Goal: Task Accomplishment & Management: Use online tool/utility

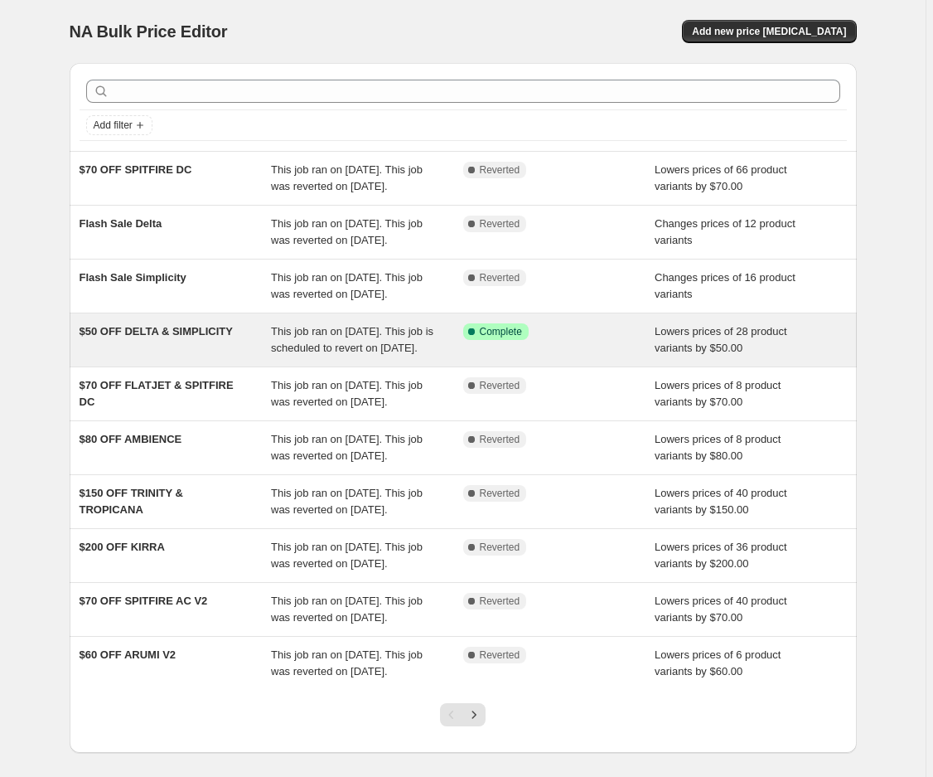
click at [192, 356] on div "$50 OFF DELTA & SIMPLICITY" at bounding box center [176, 339] width 192 height 33
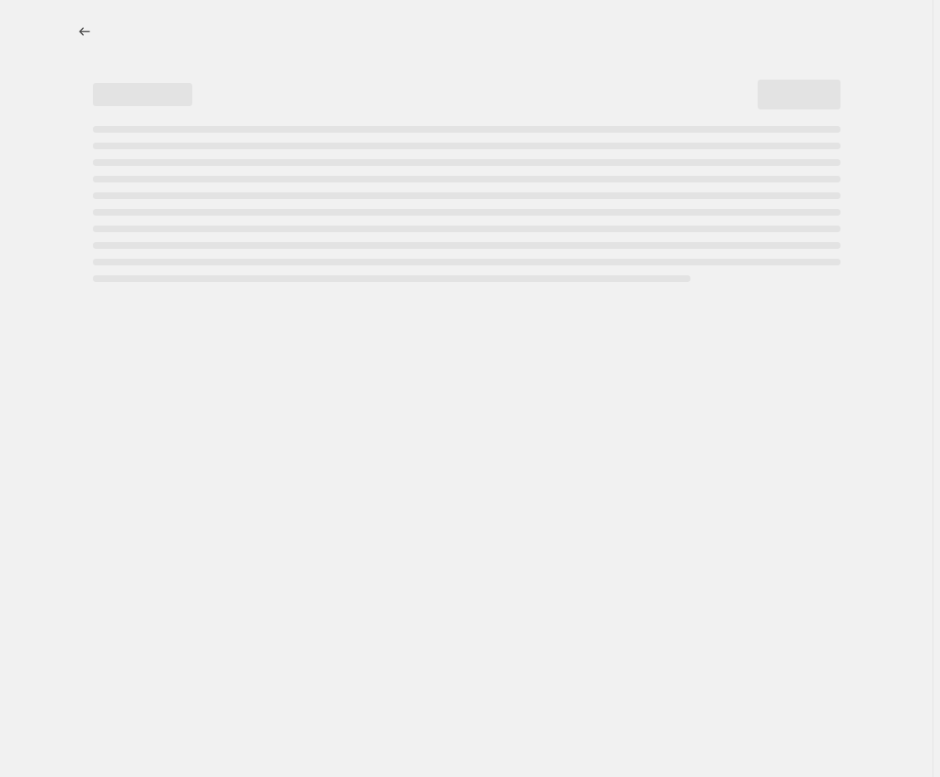
select select "by"
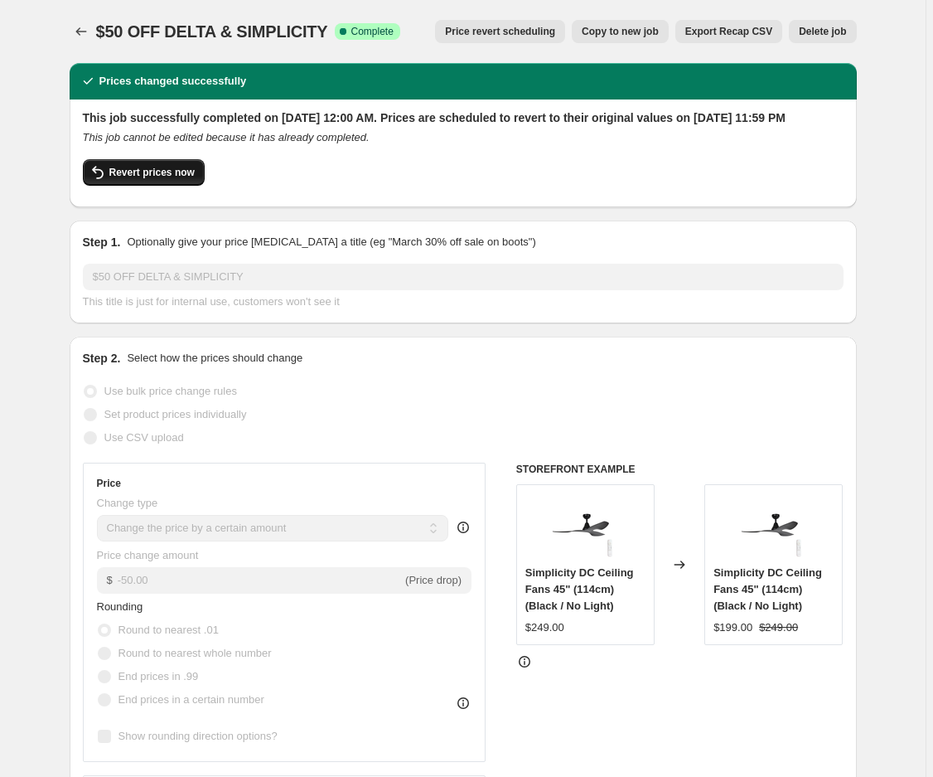
click at [126, 179] on span "Revert prices now" at bounding box center [151, 172] width 85 height 13
checkbox input "false"
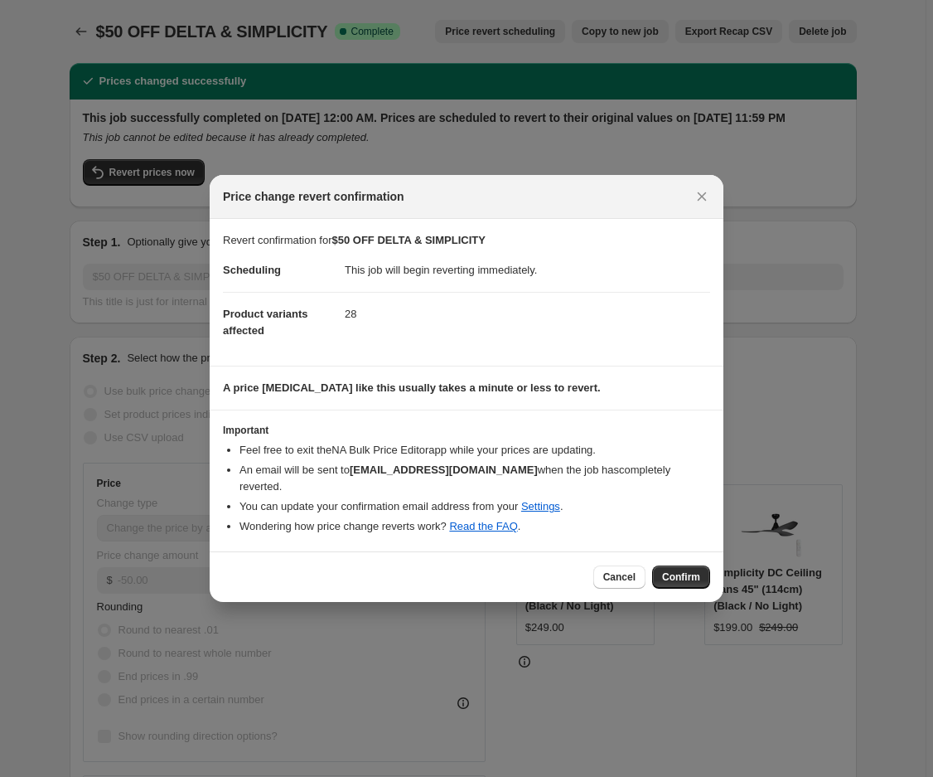
click at [676, 570] on span "Confirm" at bounding box center [681, 576] width 38 height 13
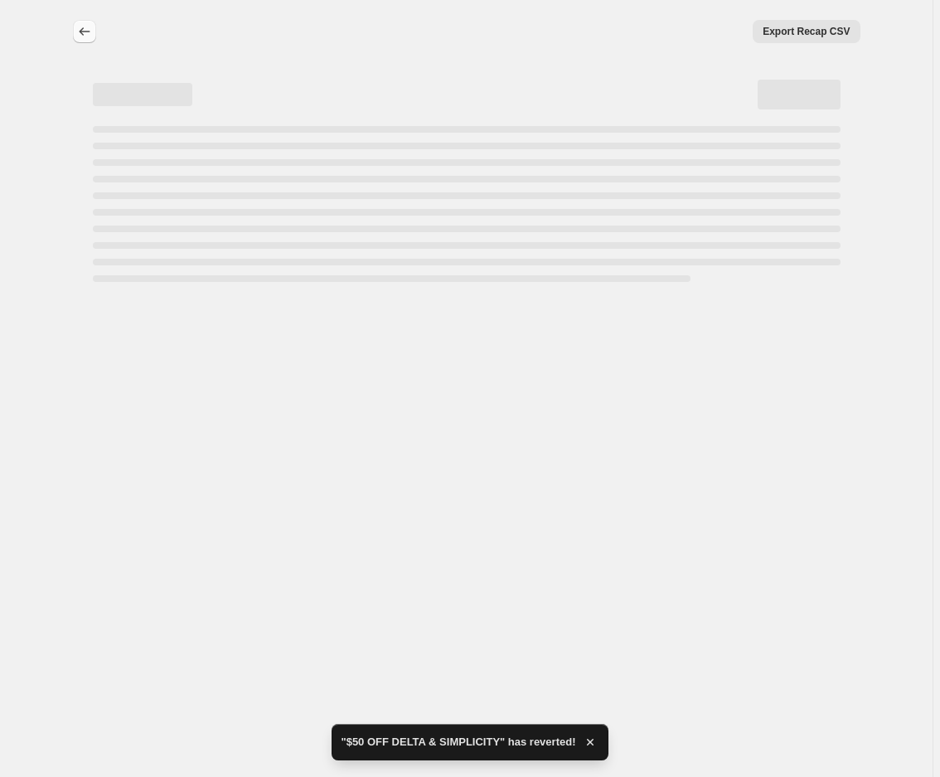
select select "by"
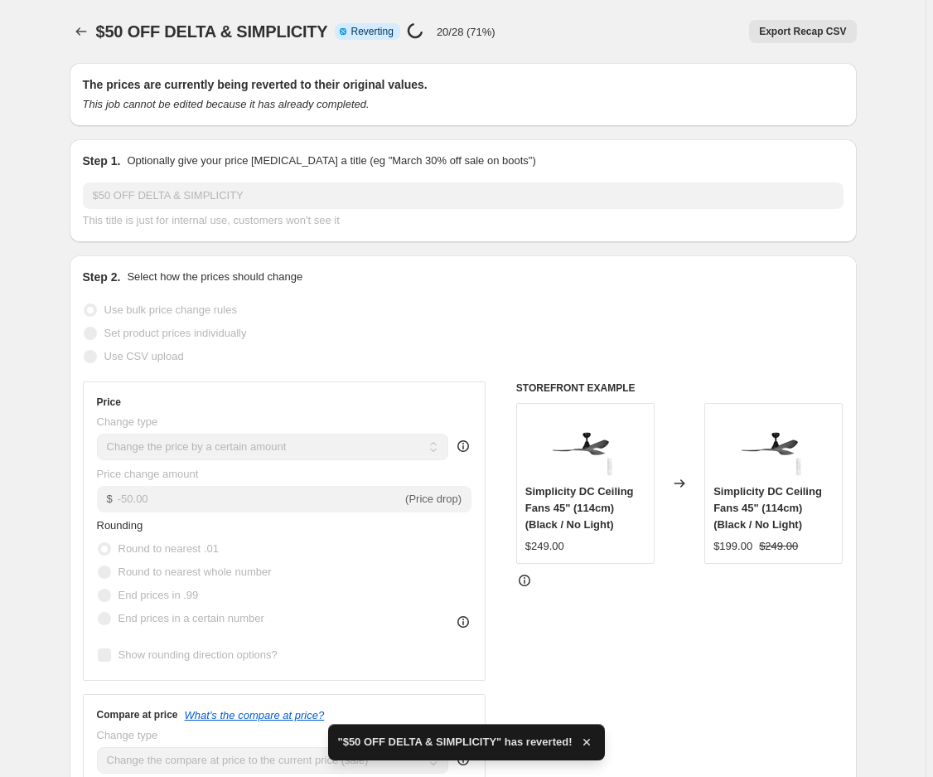
checkbox input "true"
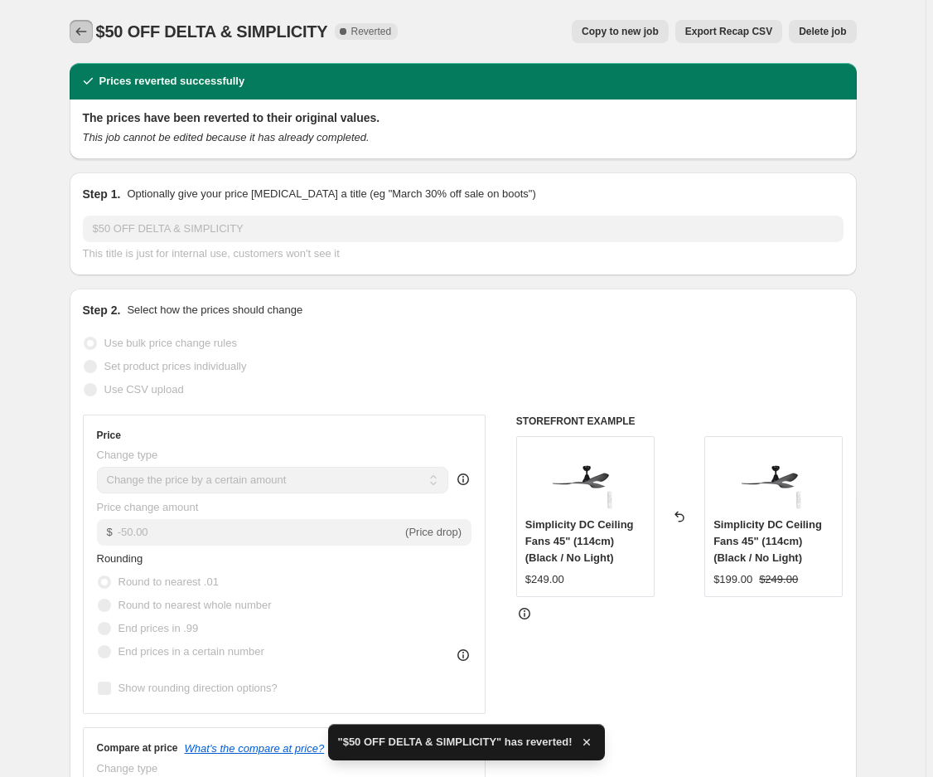
click at [83, 30] on icon "Price change jobs" at bounding box center [81, 31] width 17 height 17
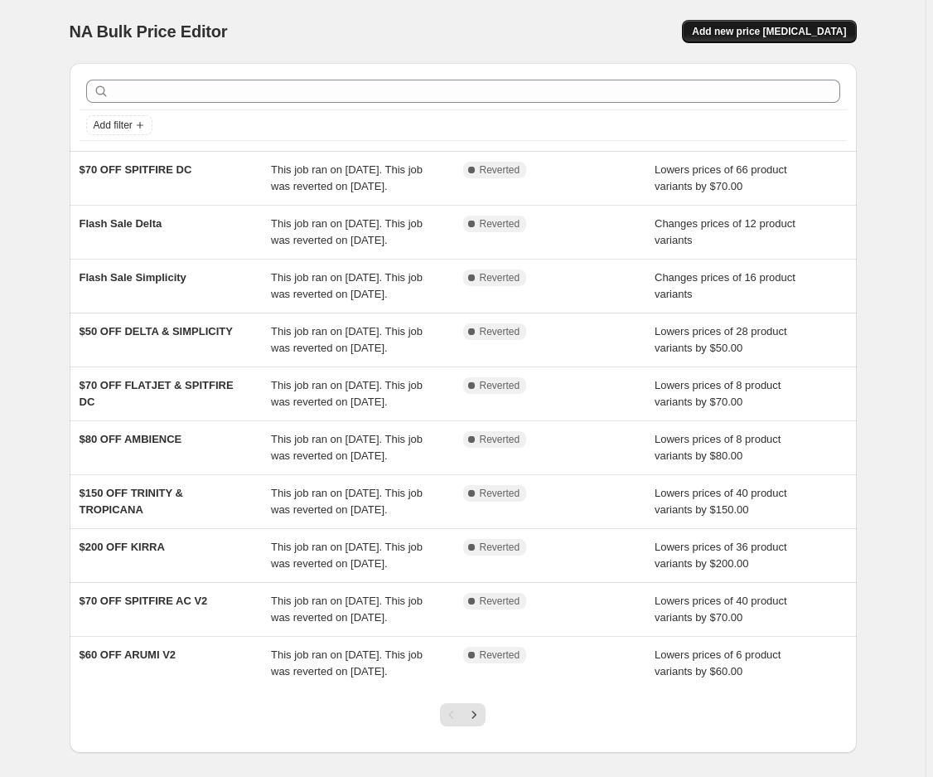
click at [755, 27] on span "Add new price change job" at bounding box center [769, 31] width 154 height 13
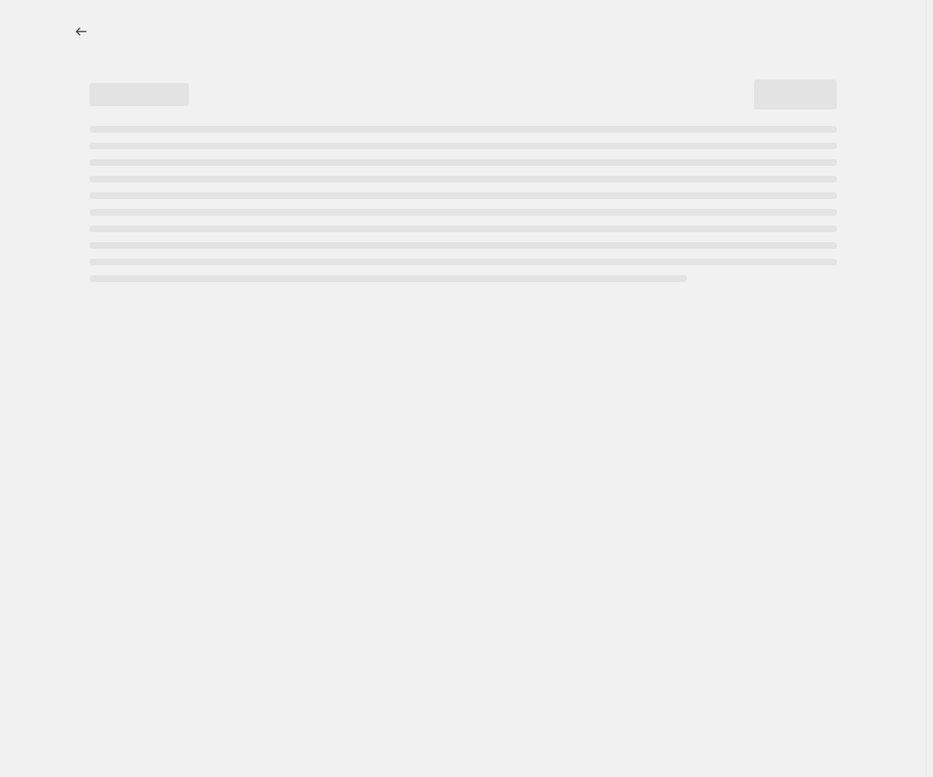
select select "percentage"
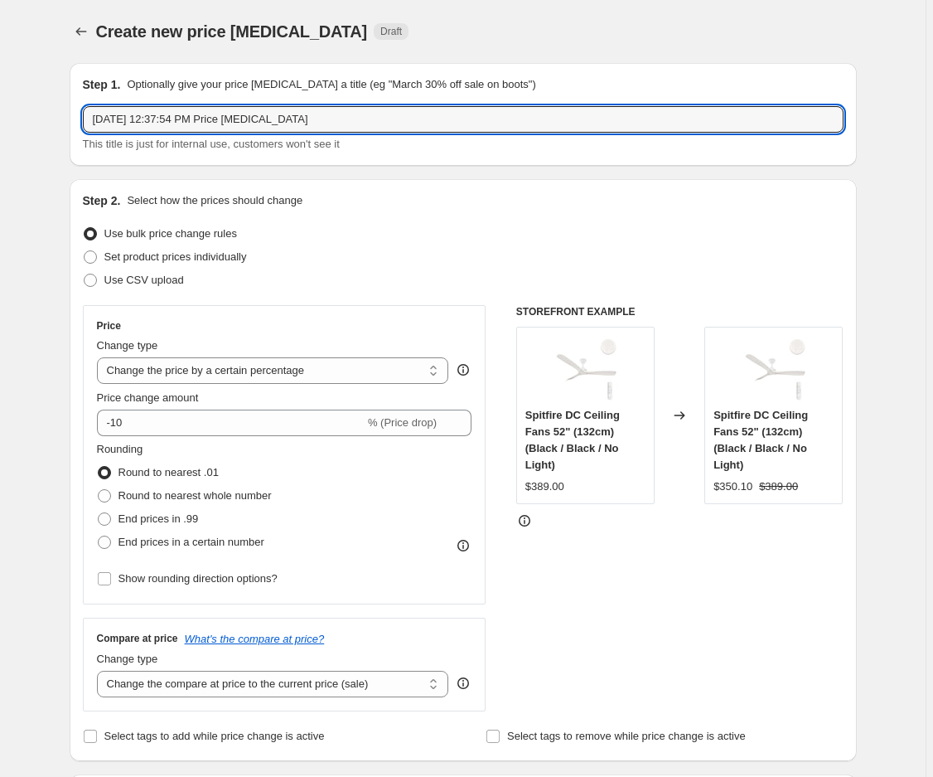
drag, startPoint x: 345, startPoint y: 121, endPoint x: -100, endPoint y: 109, distance: 445.3
click at [0, 109] on html "Home Settings Plans Skip to content Create new price change job. This page is r…" at bounding box center [466, 388] width 933 height 777
type input "20% OFF DELTA/SIMPLICITY"
click at [424, 199] on div "Step 2. Select how the prices should change" at bounding box center [463, 200] width 761 height 17
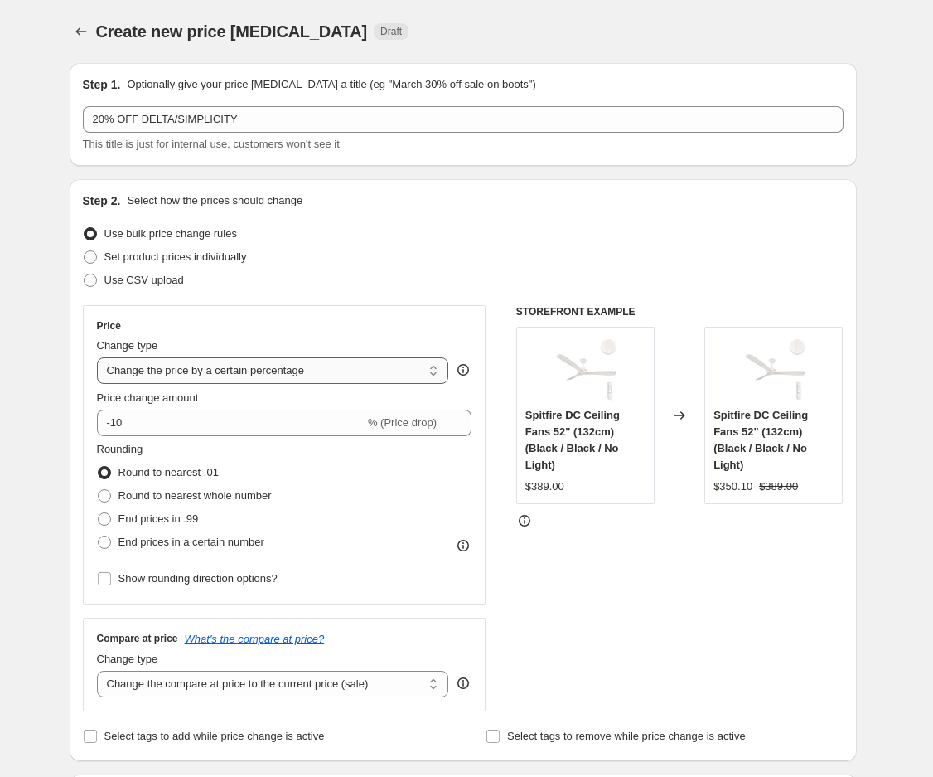
click at [206, 376] on select "Change the price to a certain amount Change the price by a certain amount Chang…" at bounding box center [273, 370] width 352 height 27
click at [275, 313] on div "Price Change type Change the price to a certain amount Change the price by a ce…" at bounding box center [285, 454] width 404 height 299
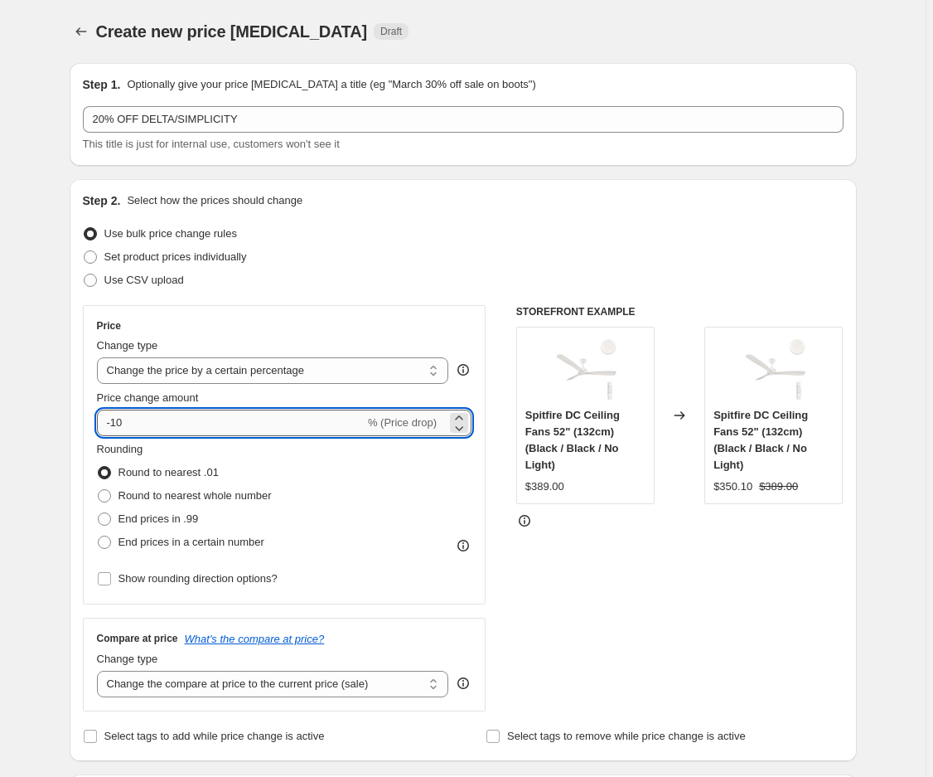
click at [120, 424] on input "-10" at bounding box center [231, 423] width 268 height 27
type input "-20"
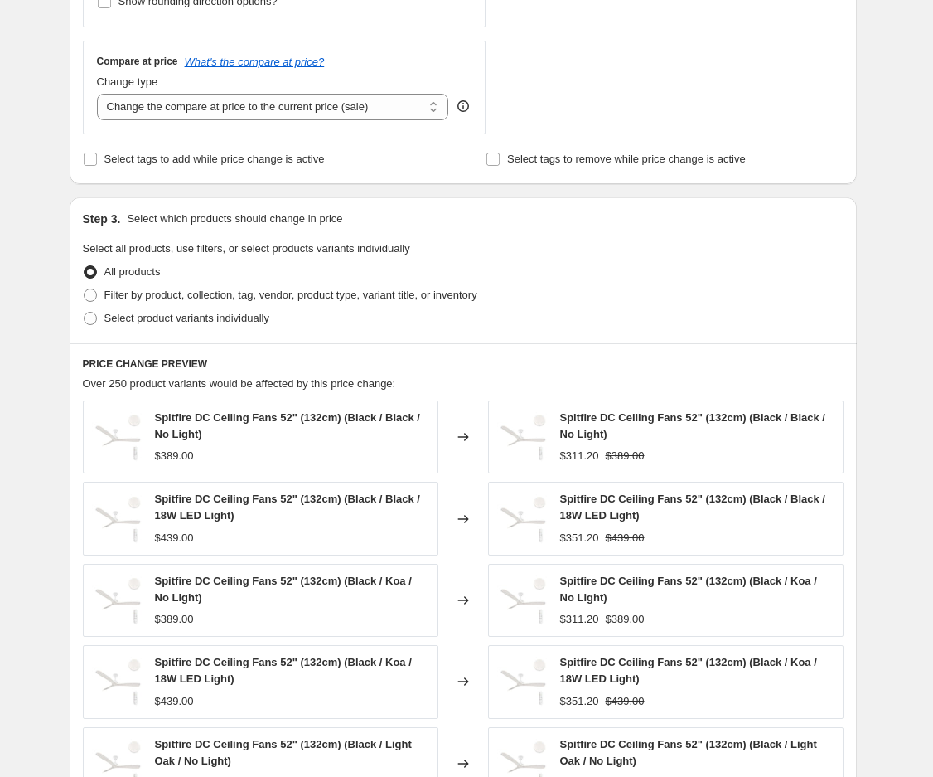
scroll to position [663, 0]
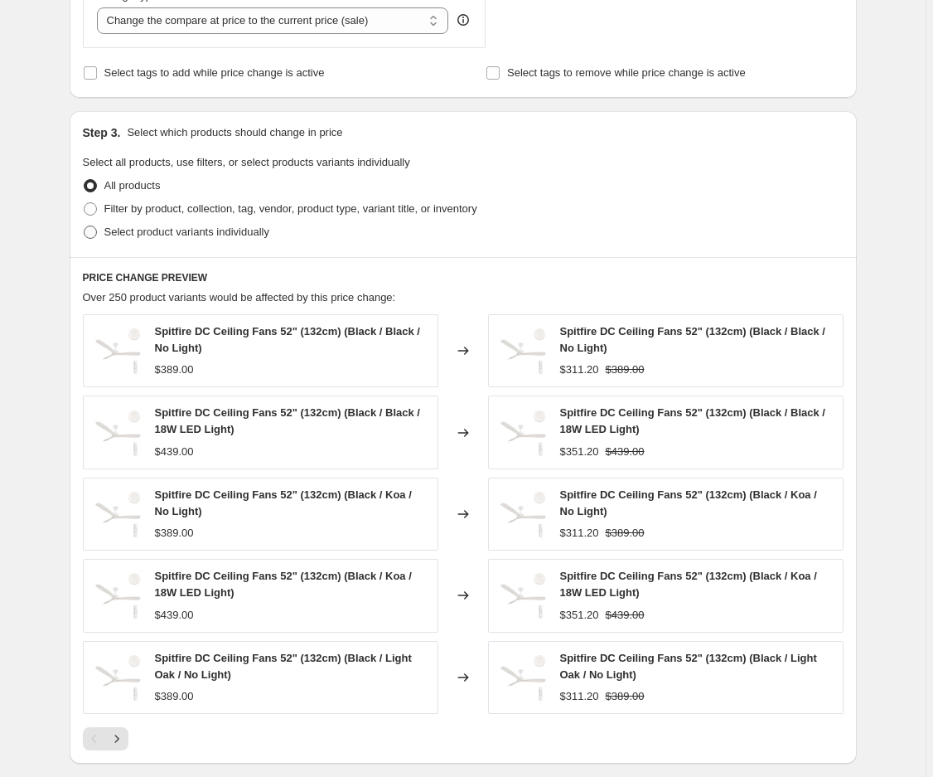
click at [94, 234] on span at bounding box center [90, 231] width 13 height 13
click at [85, 226] on input "Select product variants individually" at bounding box center [84, 225] width 1 height 1
radio input "true"
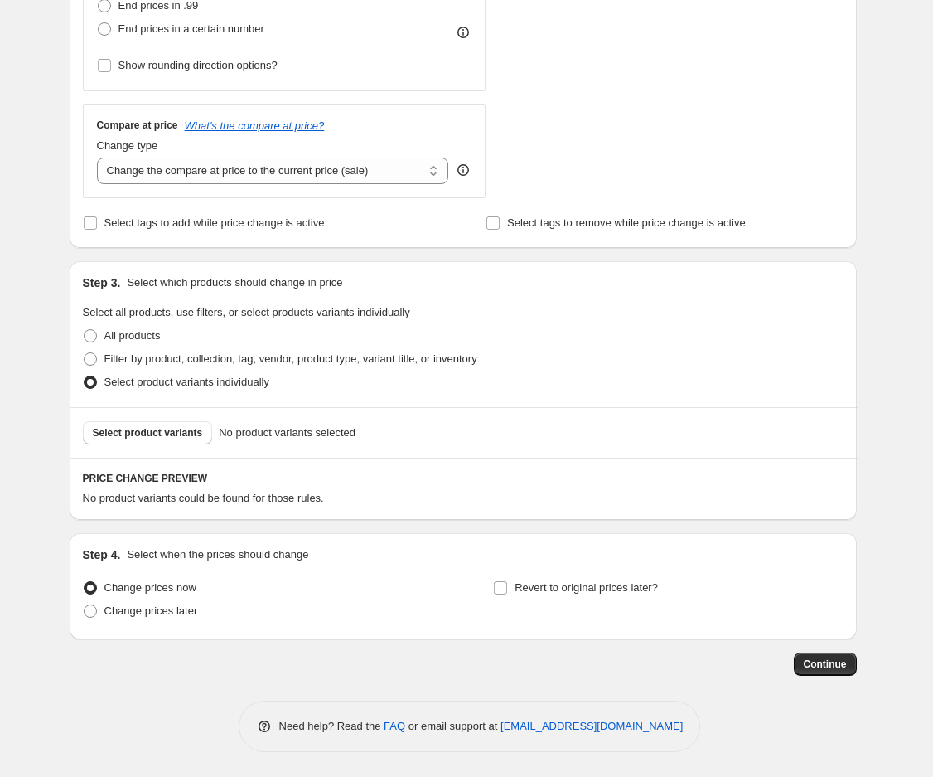
scroll to position [513, 0]
click at [138, 434] on span "Select product variants" at bounding box center [148, 432] width 110 height 13
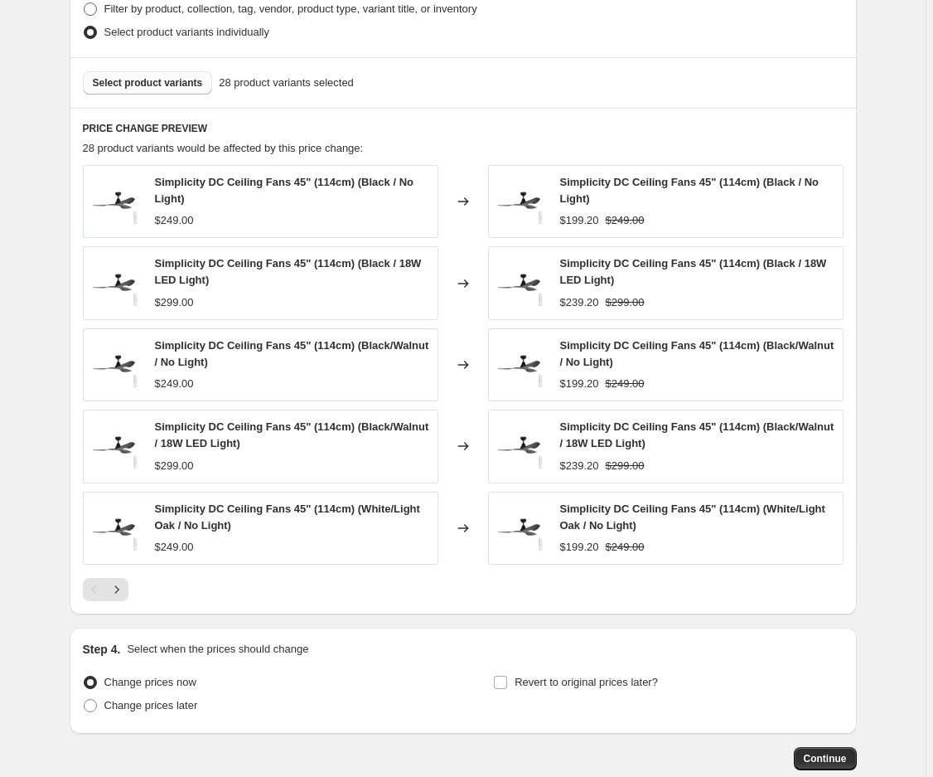
scroll to position [956, 0]
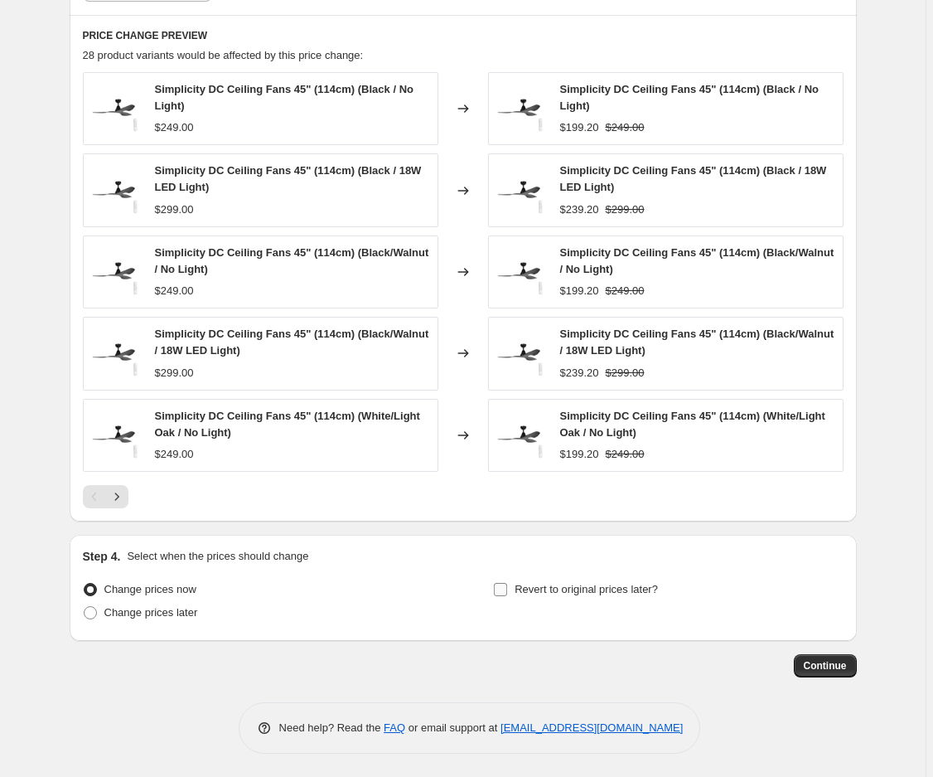
click at [504, 587] on input "Revert to original prices later?" at bounding box center [500, 589] width 13 height 13
checkbox input "true"
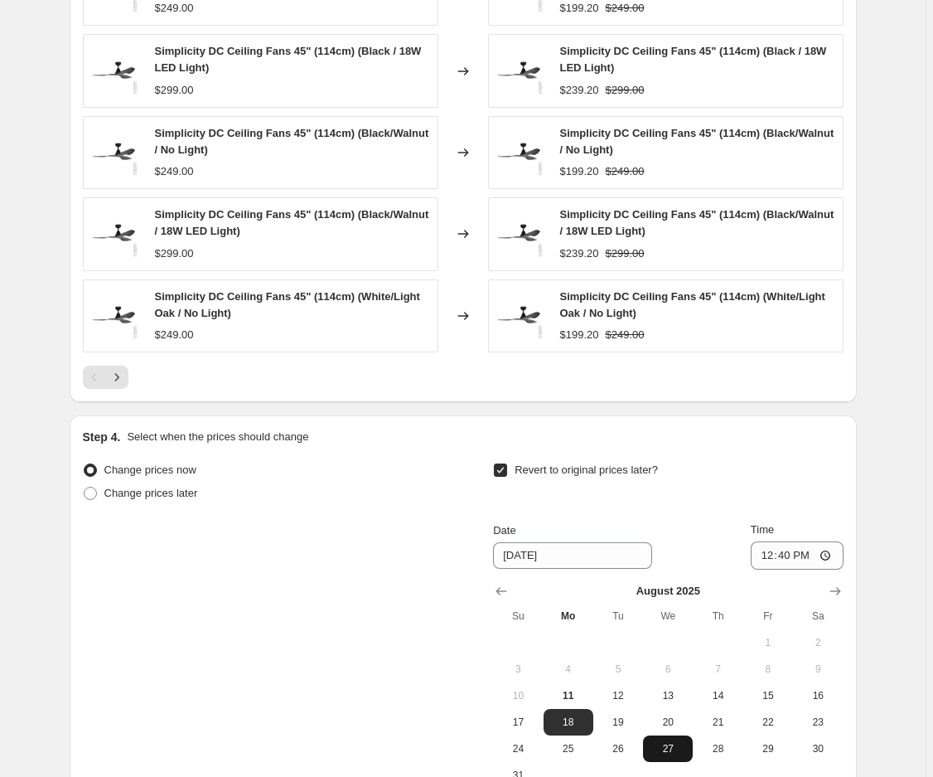
scroll to position [1177, 0]
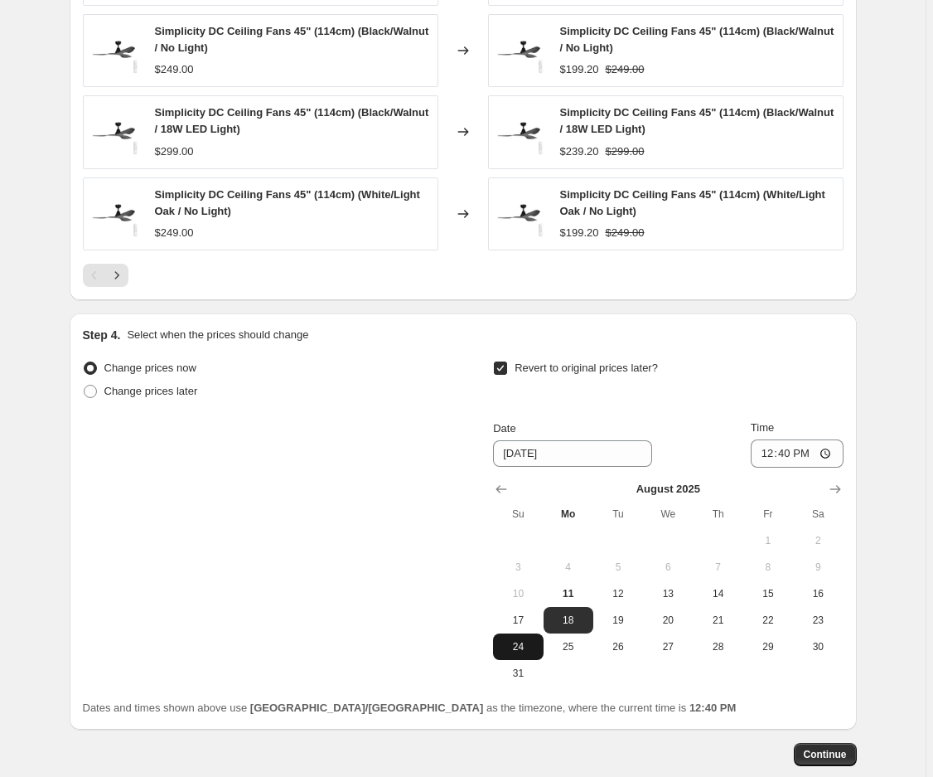
click at [524, 643] on span "24" at bounding box center [518, 646] width 36 height 13
type input "8/24/2025"
click at [771, 458] on input "12:40" at bounding box center [797, 453] width 93 height 28
type input "23:59"
click at [825, 752] on span "Continue" at bounding box center [825, 754] width 43 height 13
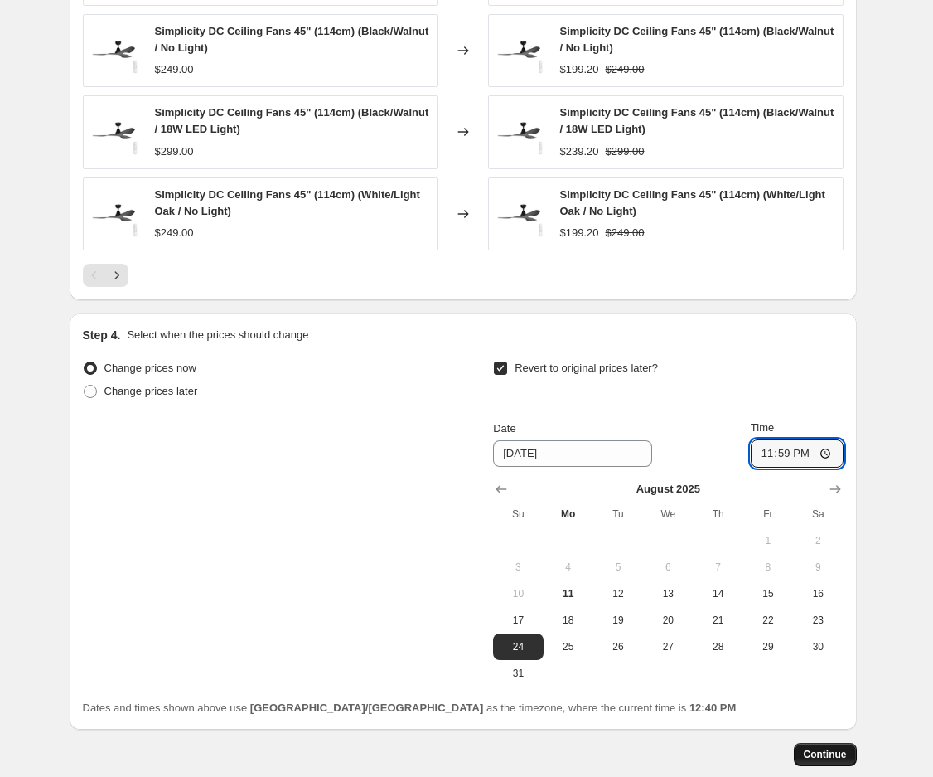
scroll to position [0, 0]
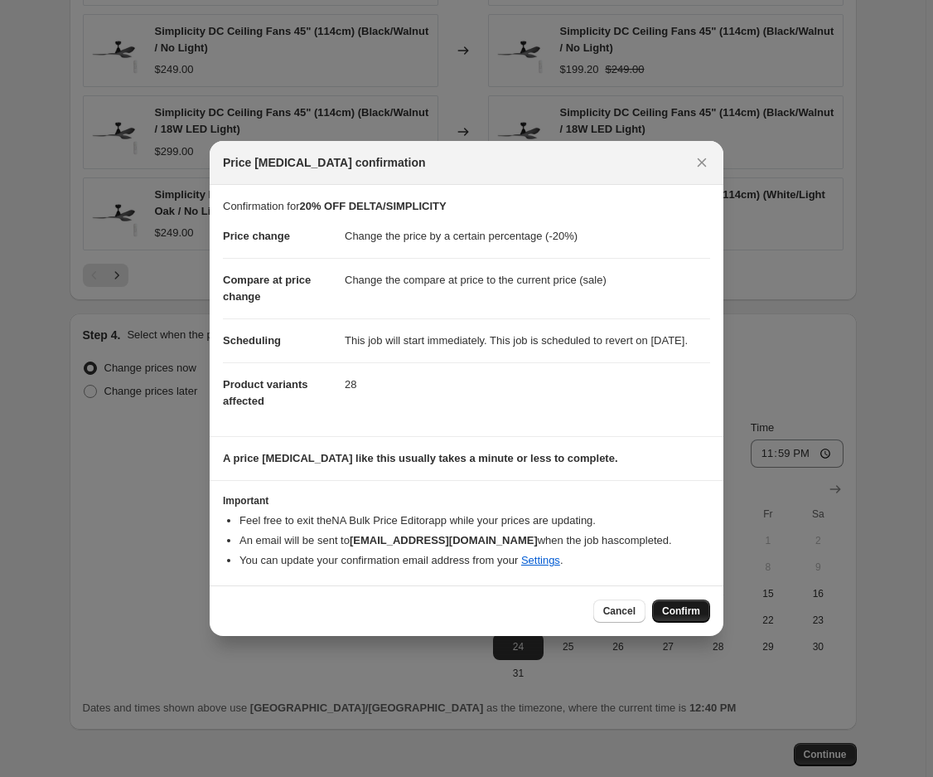
click at [679, 618] on span "Confirm" at bounding box center [681, 610] width 38 height 13
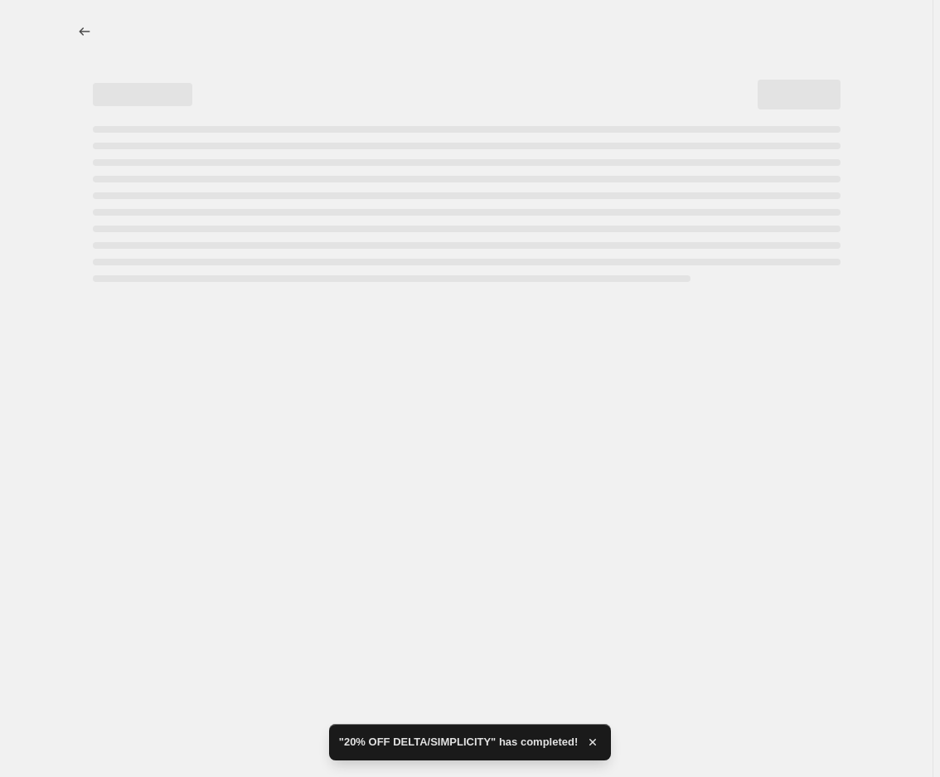
select select "percentage"
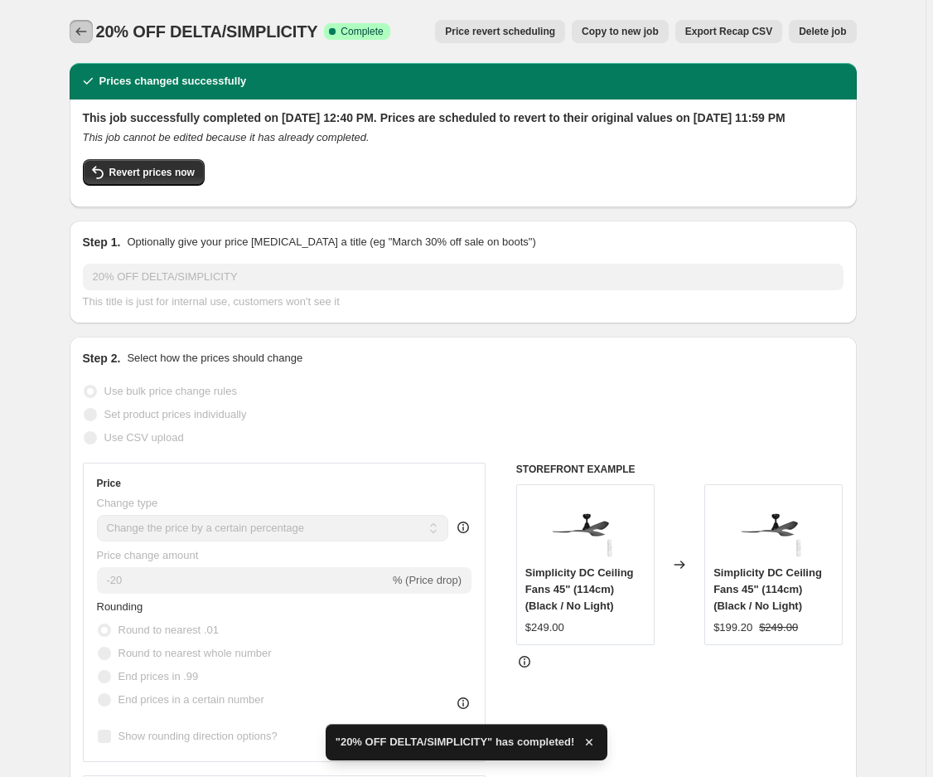
click at [75, 32] on button "Price change jobs" at bounding box center [81, 31] width 23 height 23
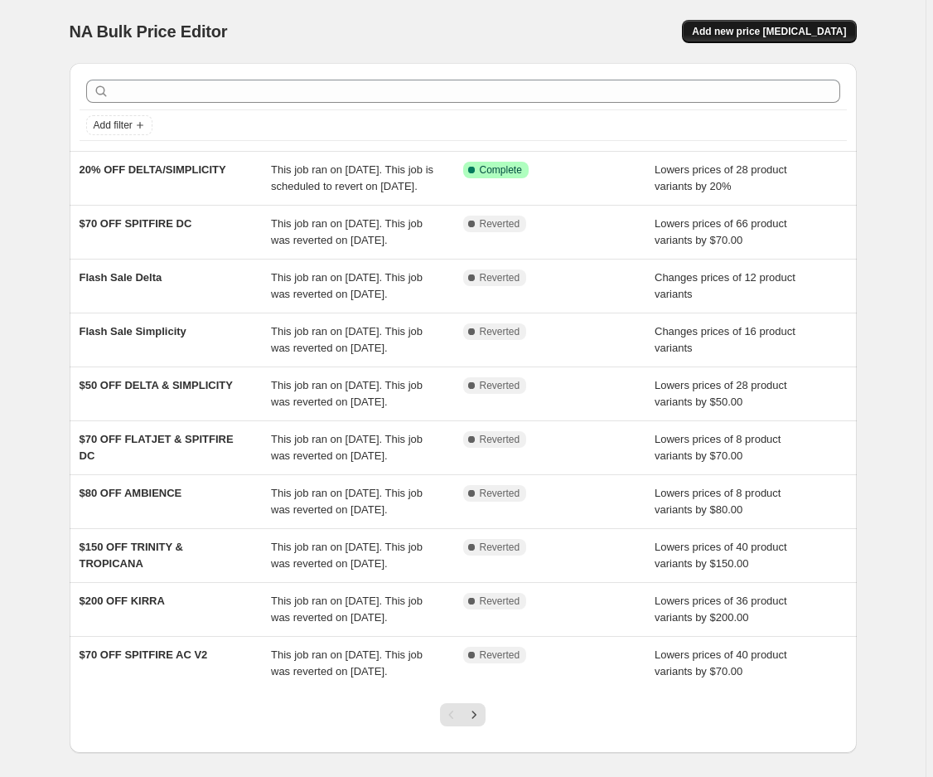
click at [825, 33] on span "Add new price change job" at bounding box center [769, 31] width 154 height 13
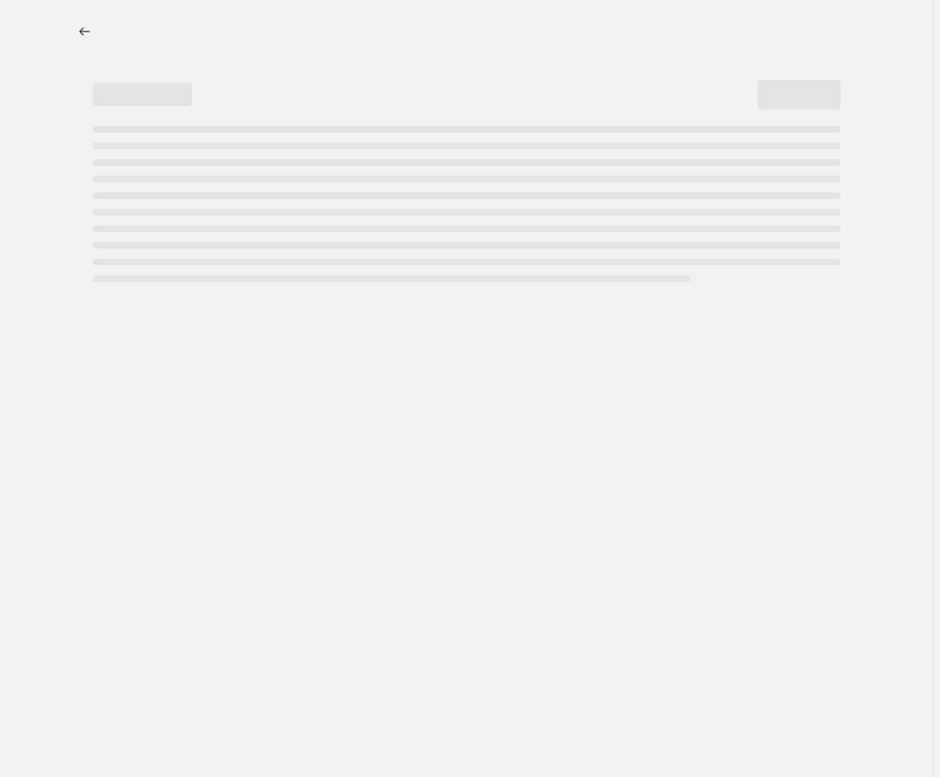
select select "percentage"
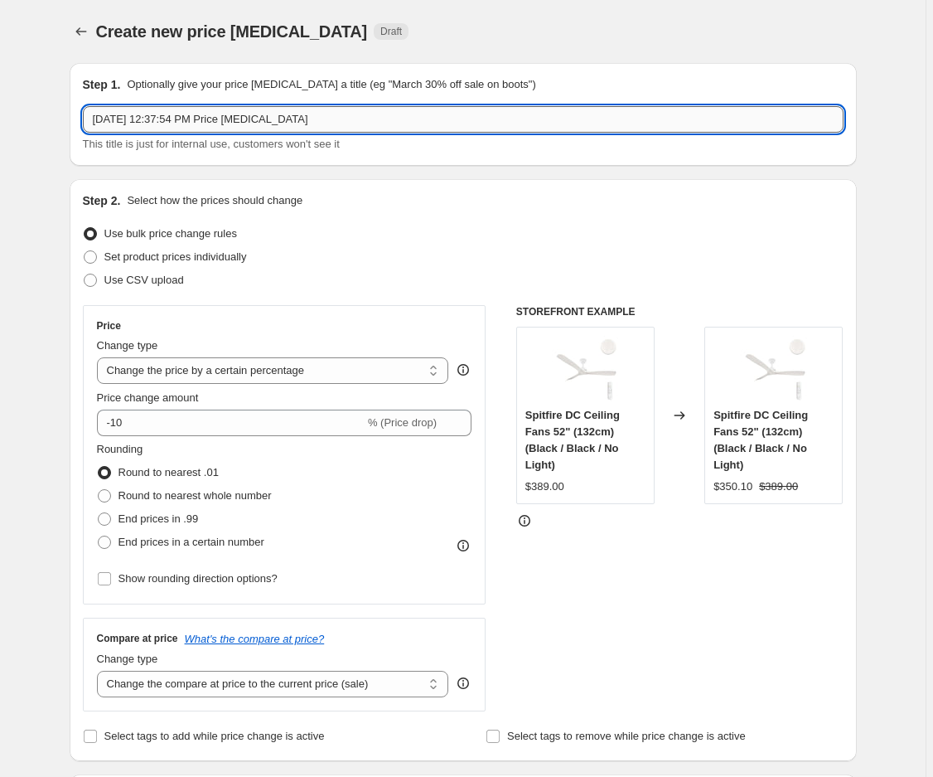
click at [216, 119] on input "Aug 11, 2025, 12:37:54 PM Price change job" at bounding box center [463, 119] width 761 height 27
type input "AFTERPAY DAY SALE"
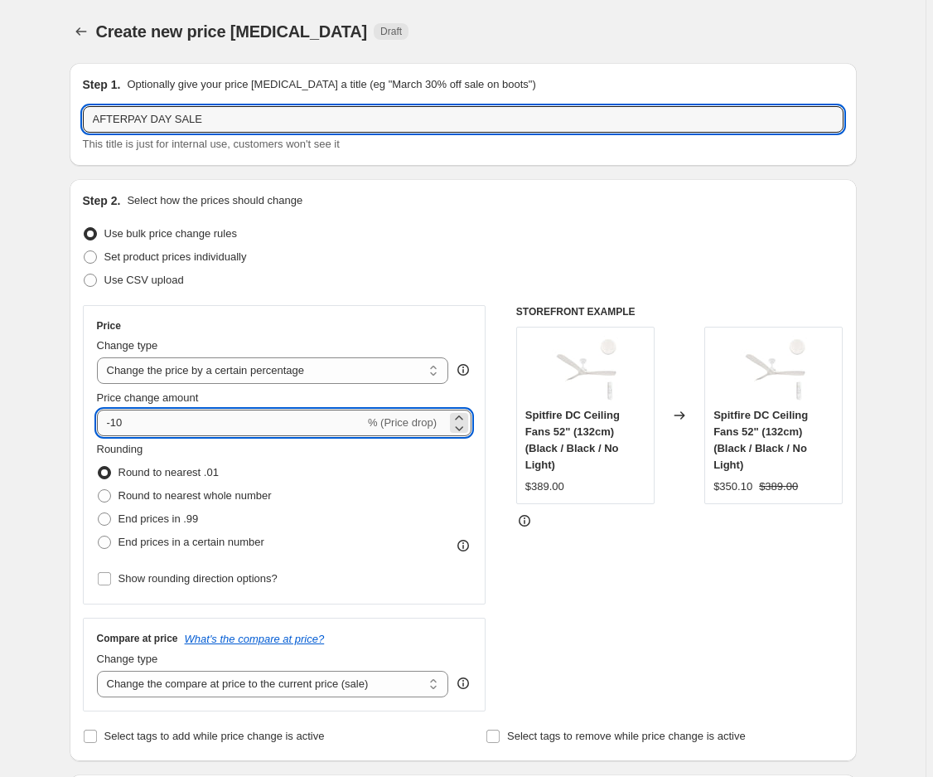
click at [119, 421] on input "-10" at bounding box center [231, 423] width 268 height 27
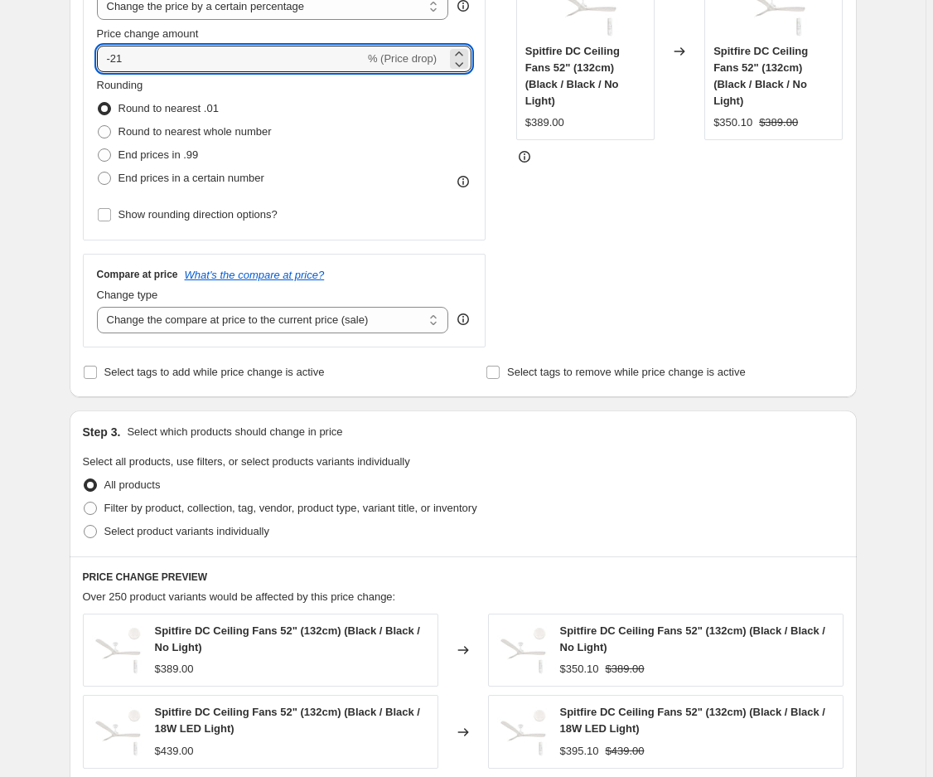
scroll to position [442, 0]
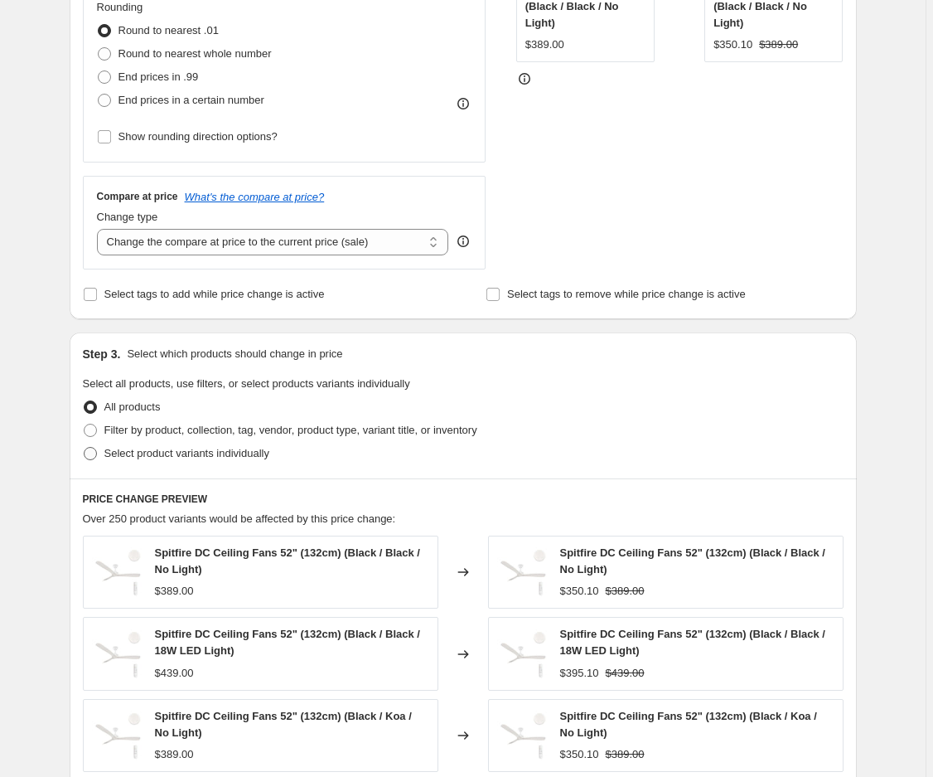
type input "-21"
click at [93, 455] on span at bounding box center [90, 453] width 13 height 13
click at [85, 448] on input "Select product variants individually" at bounding box center [84, 447] width 1 height 1
radio input "true"
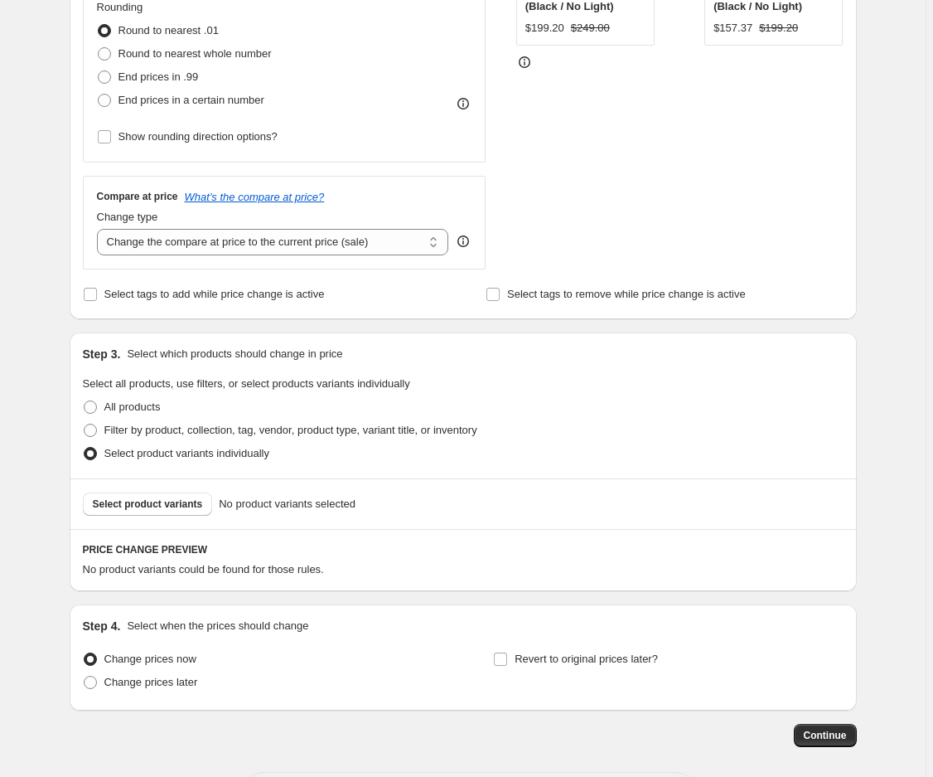
click at [169, 515] on div "Select product variants No product variants selected" at bounding box center [464, 503] width 788 height 51
click at [170, 507] on span "Select product variants" at bounding box center [148, 503] width 110 height 13
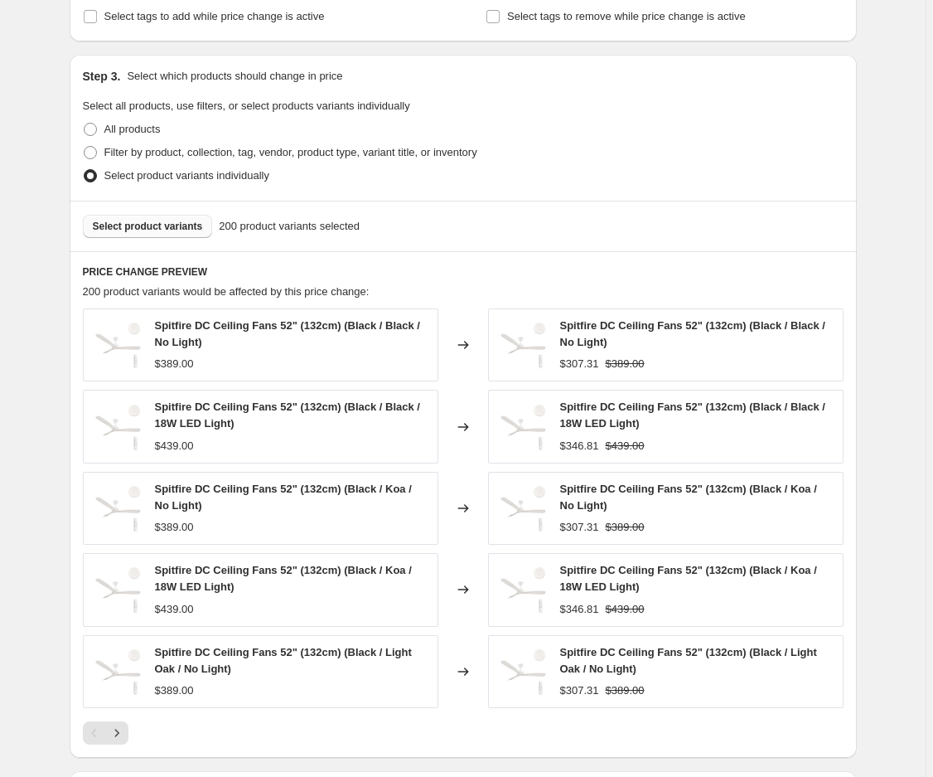
scroll to position [404, 0]
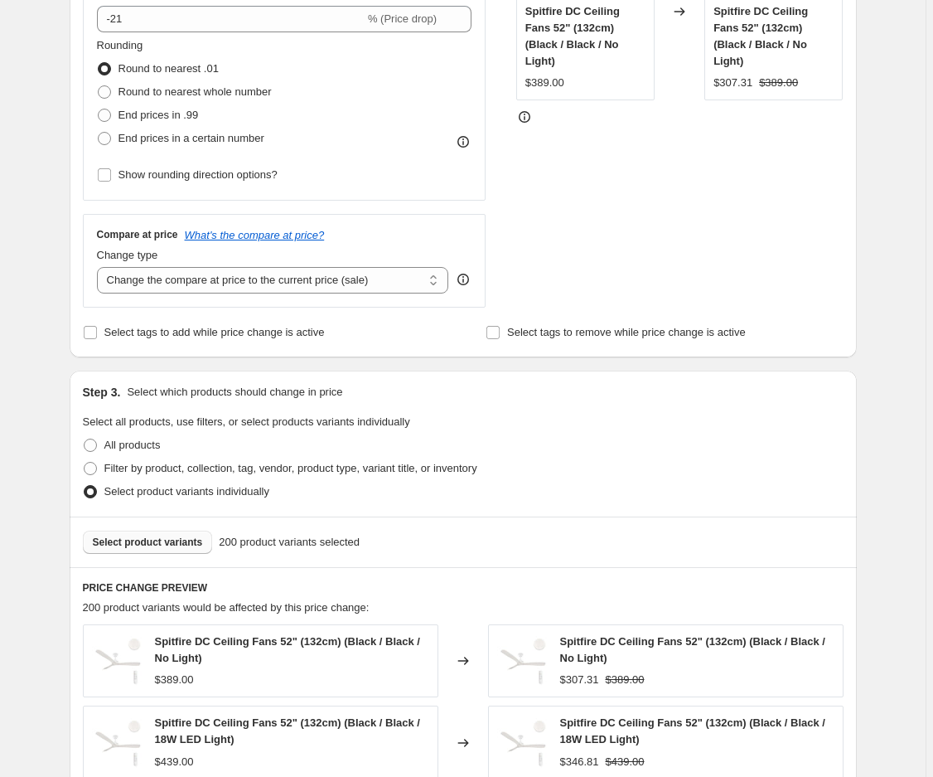
click at [162, 542] on span "Select product variants" at bounding box center [148, 542] width 110 height 13
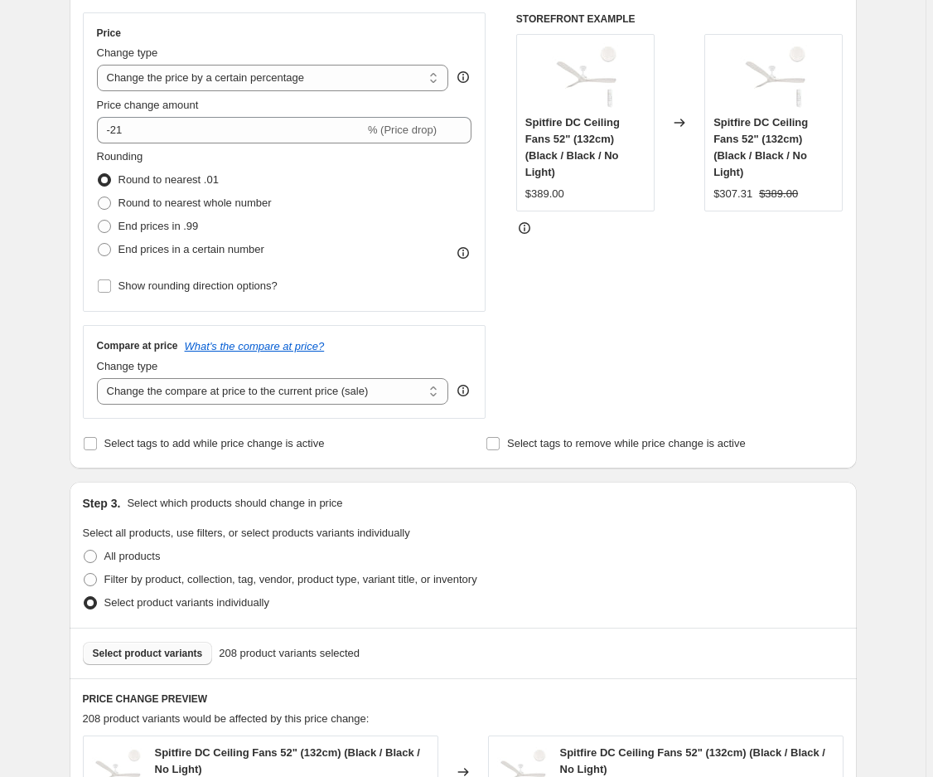
scroll to position [0, 0]
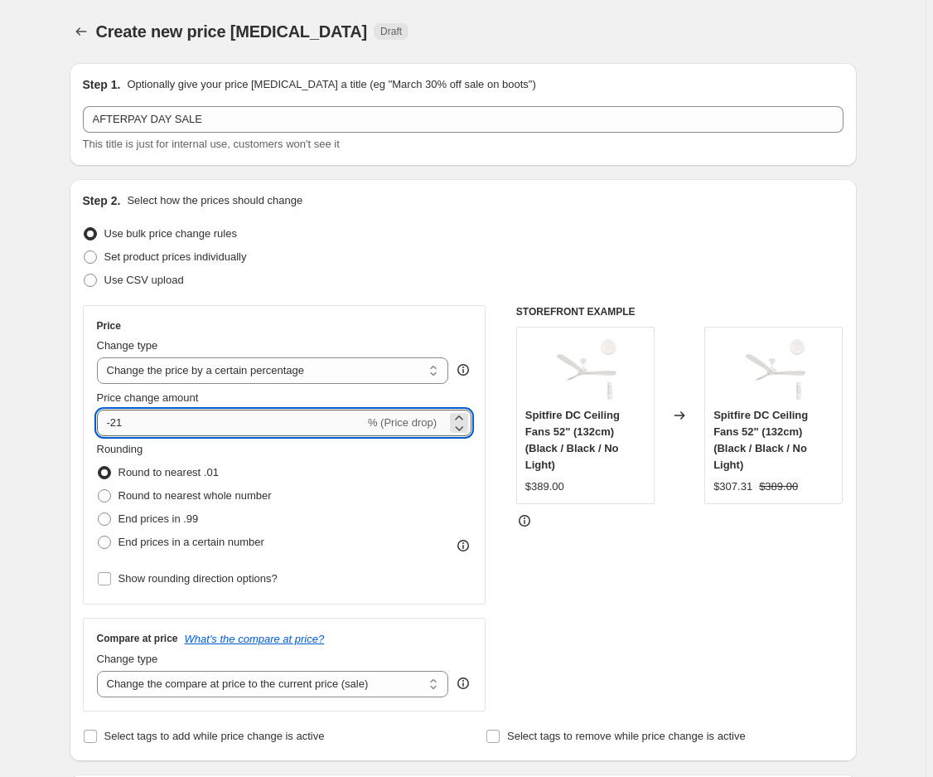
click at [162, 427] on input "-21" at bounding box center [231, 423] width 268 height 27
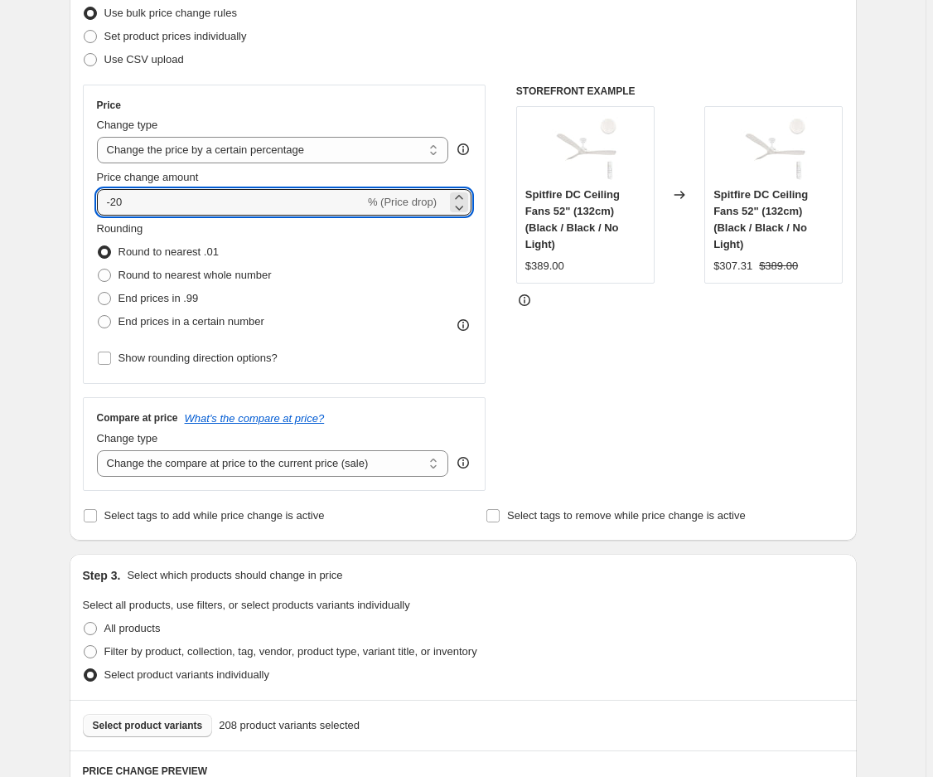
type input "-20"
click at [60, 565] on div "Step 1. Optionally give your price change job a title (eg "March 30% off sale o…" at bounding box center [456, 620] width 801 height 1583
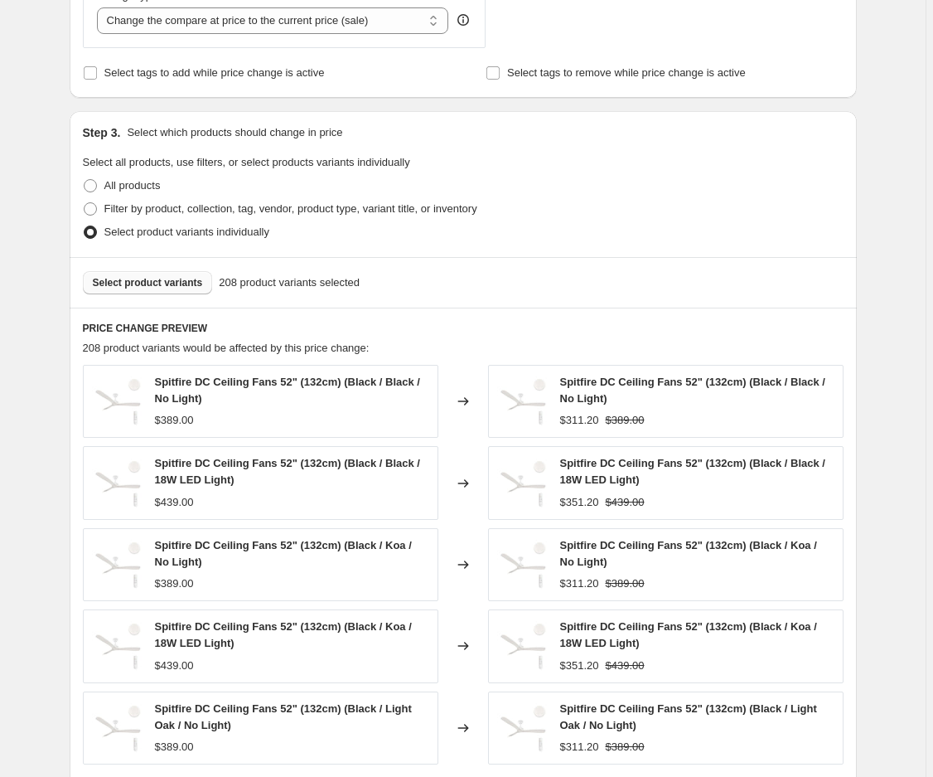
scroll to position [956, 0]
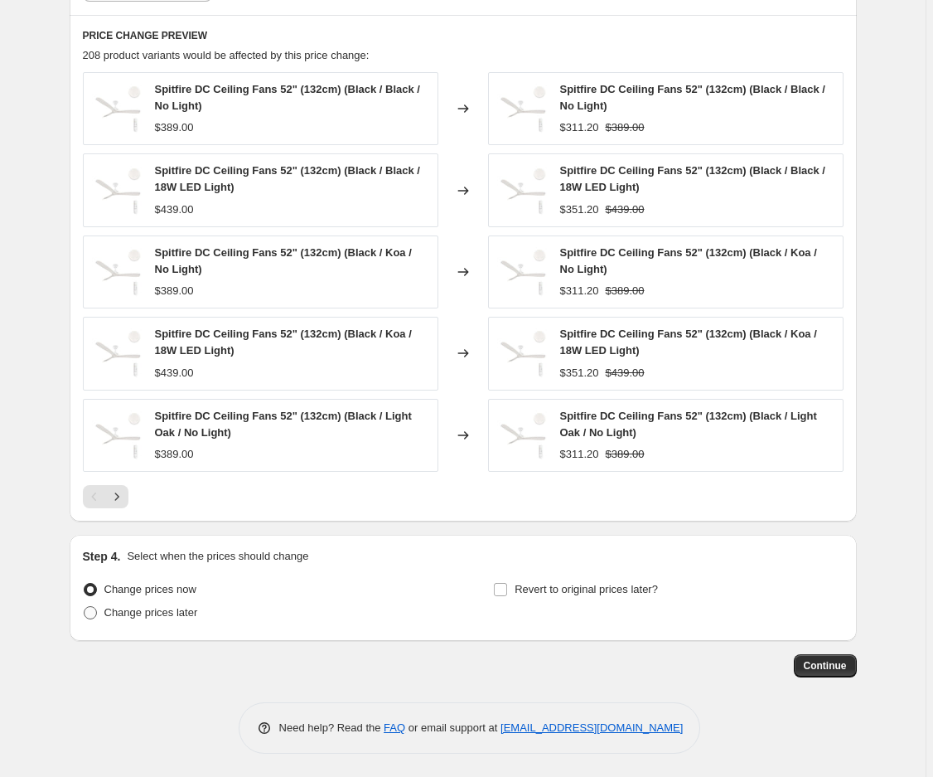
click at [129, 612] on span "Change prices later" at bounding box center [151, 612] width 94 height 12
click at [85, 607] on input "Change prices later" at bounding box center [84, 606] width 1 height 1
radio input "true"
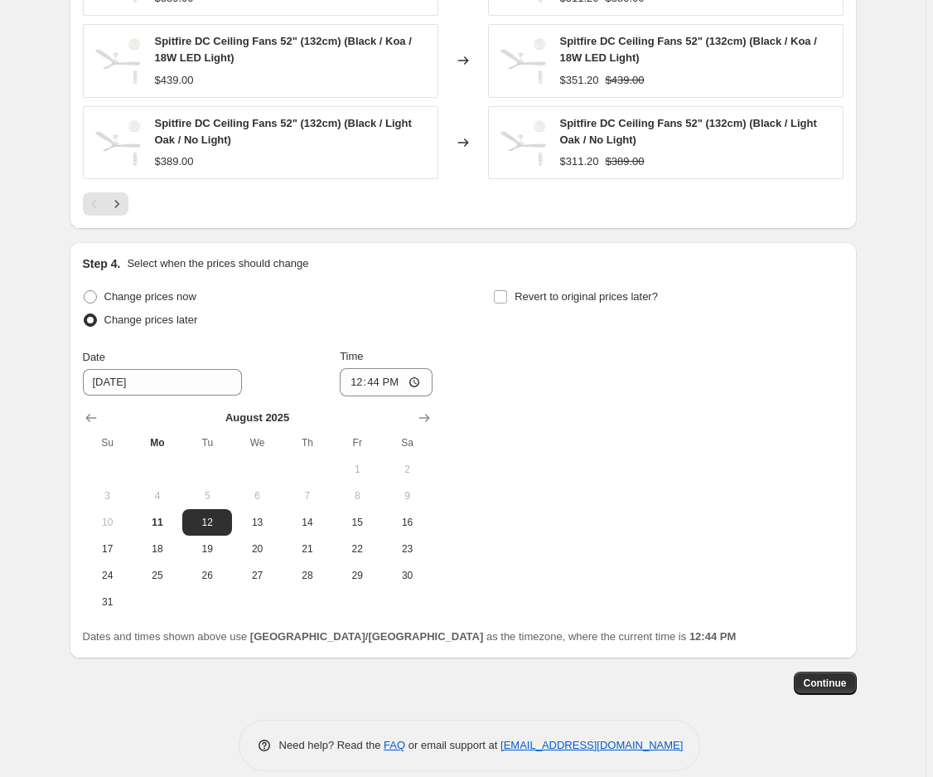
scroll to position [1266, 0]
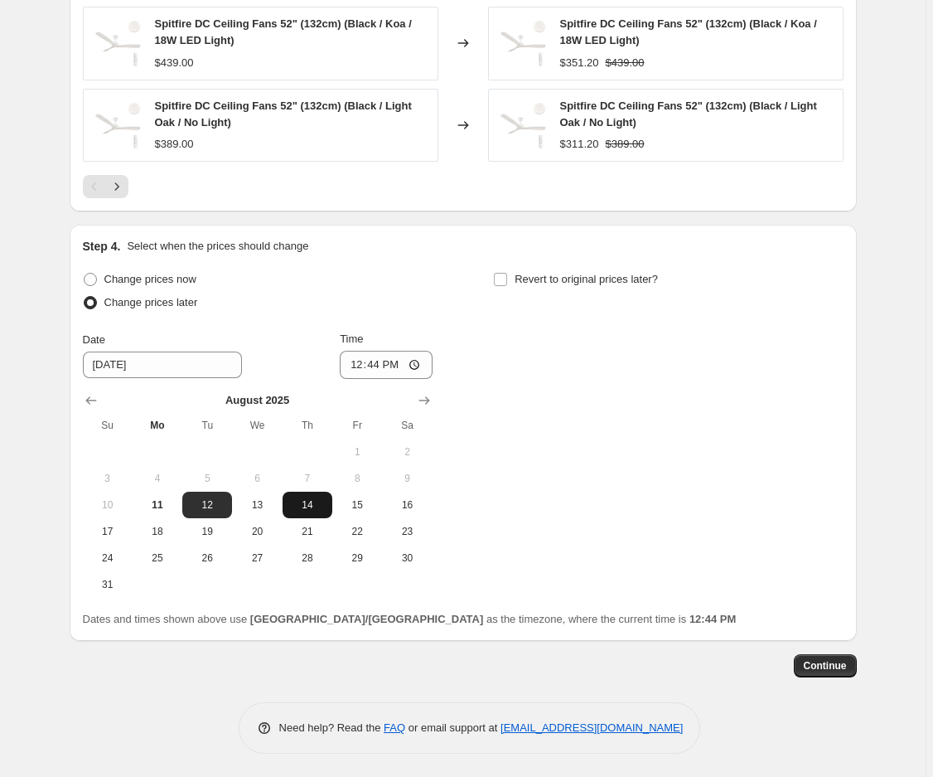
click at [308, 507] on span "14" at bounding box center [307, 504] width 36 height 13
type input "8/14/2025"
click at [359, 359] on input "12:44" at bounding box center [386, 365] width 93 height 28
click at [359, 358] on input "13:44" at bounding box center [386, 365] width 93 height 28
type input "11:20"
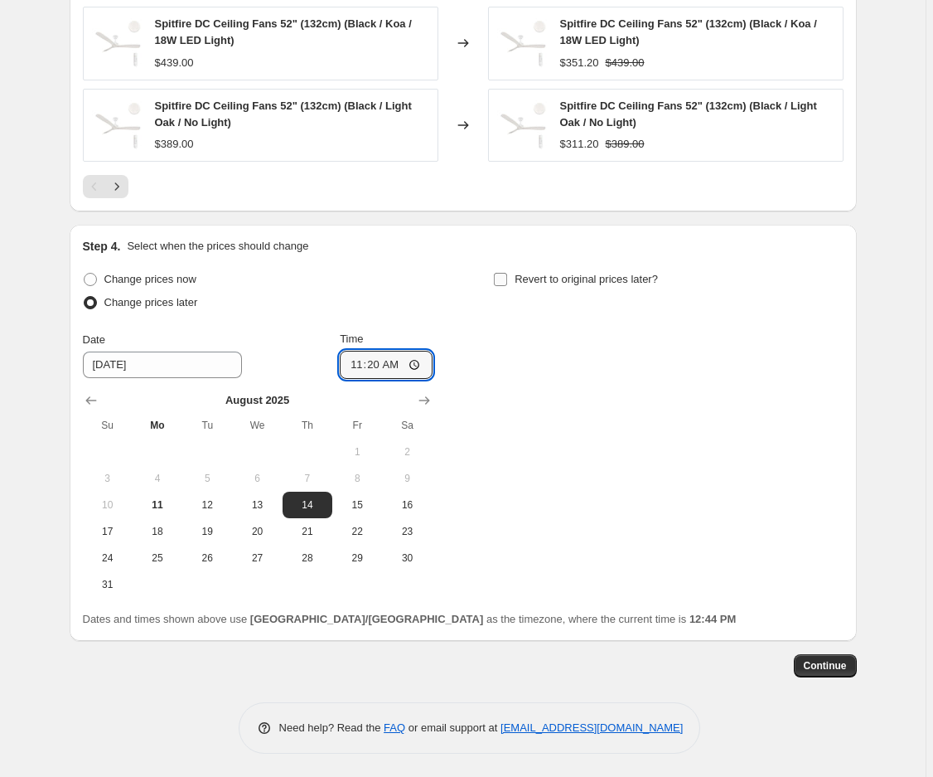
click at [504, 279] on input "Revert to original prices later?" at bounding box center [500, 279] width 13 height 13
checkbox input "true"
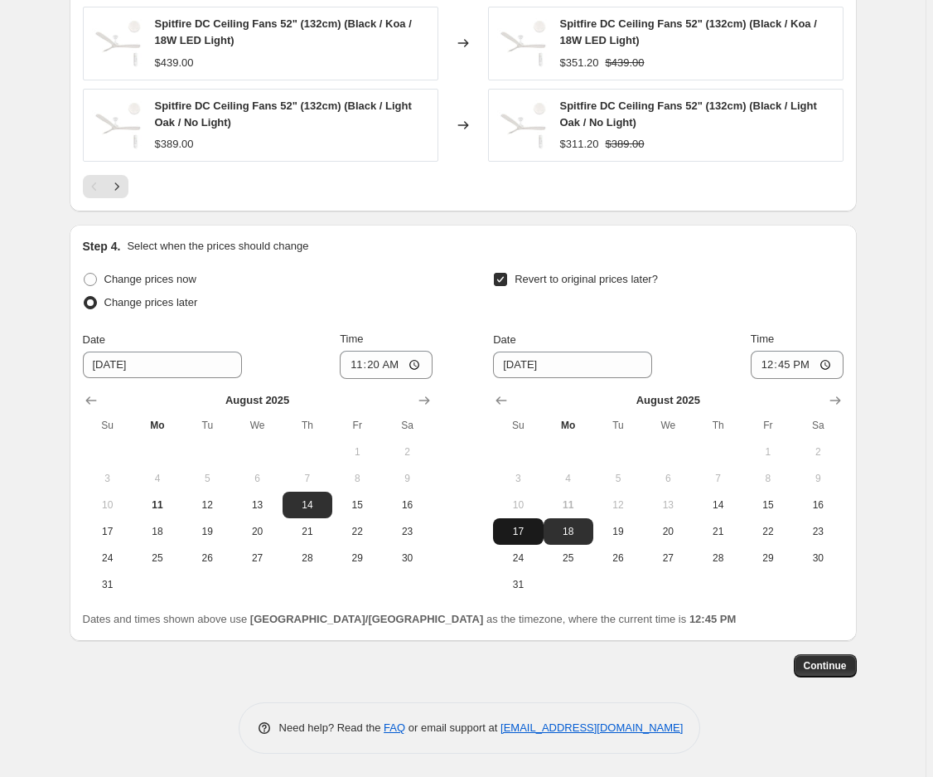
click at [526, 534] on span "17" at bounding box center [518, 531] width 36 height 13
type input "8/17/2025"
click at [767, 361] on input "12:45" at bounding box center [797, 365] width 93 height 28
type input "23:59"
click at [846, 672] on button "Continue" at bounding box center [825, 665] width 63 height 23
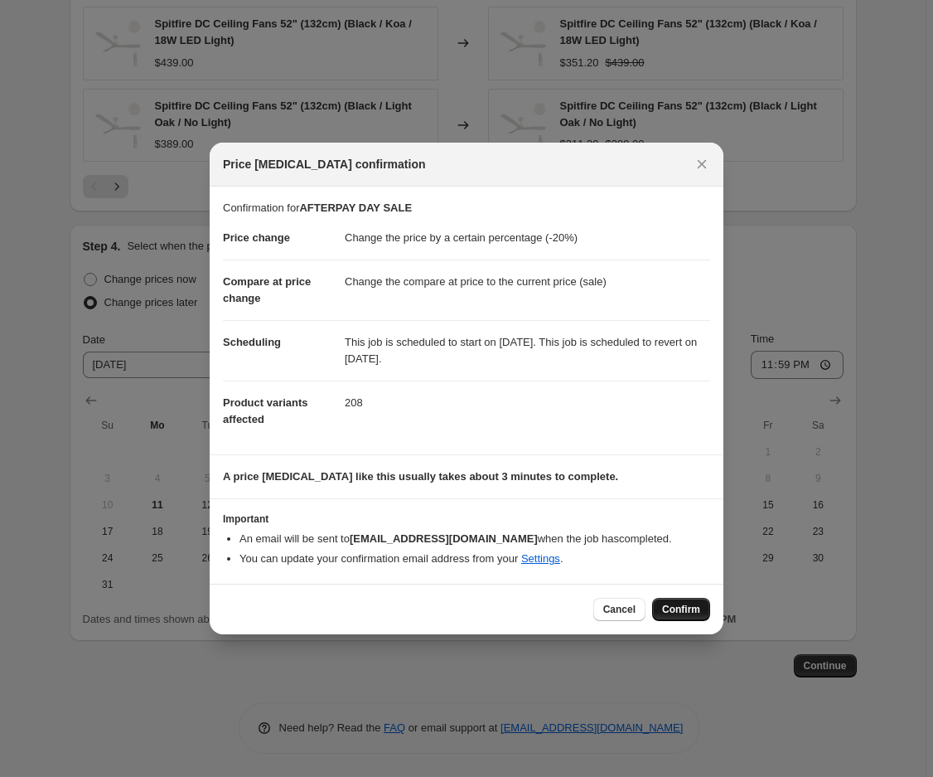
click at [691, 611] on span "Confirm" at bounding box center [681, 609] width 38 height 13
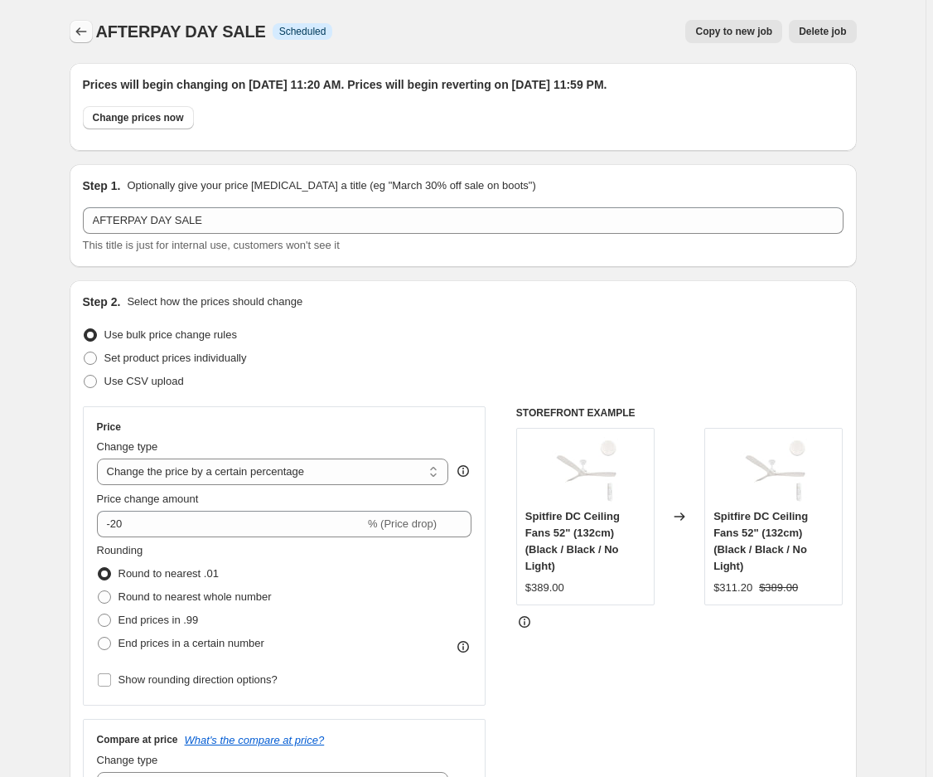
click at [85, 32] on icon "Price change jobs" at bounding box center [81, 31] width 17 height 17
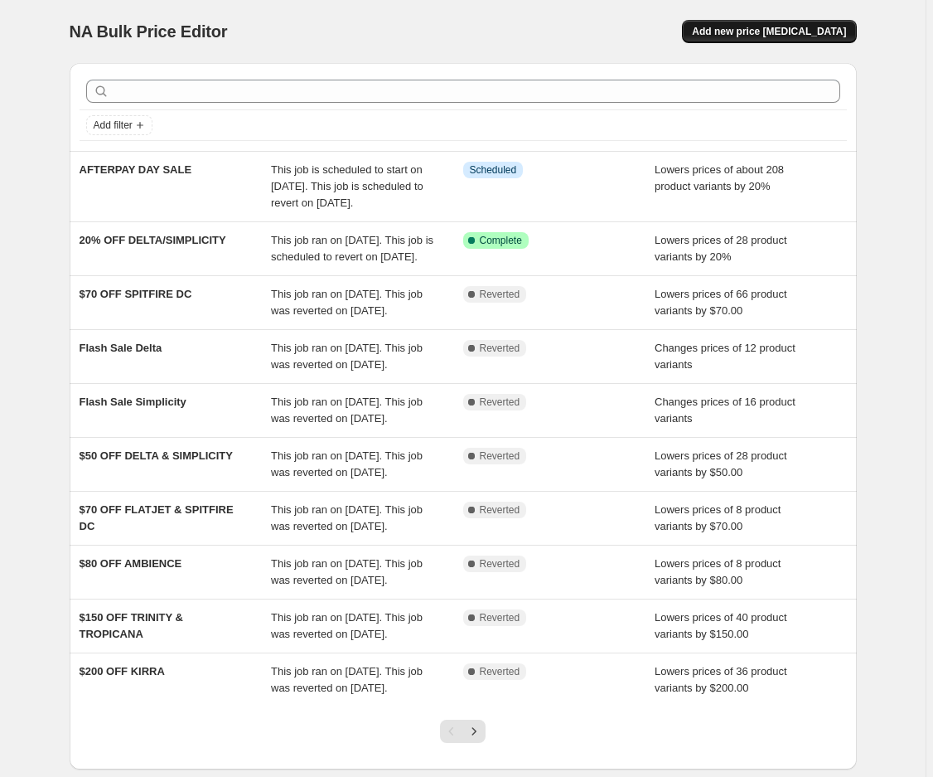
click at [739, 33] on span "Add new price change job" at bounding box center [769, 31] width 154 height 13
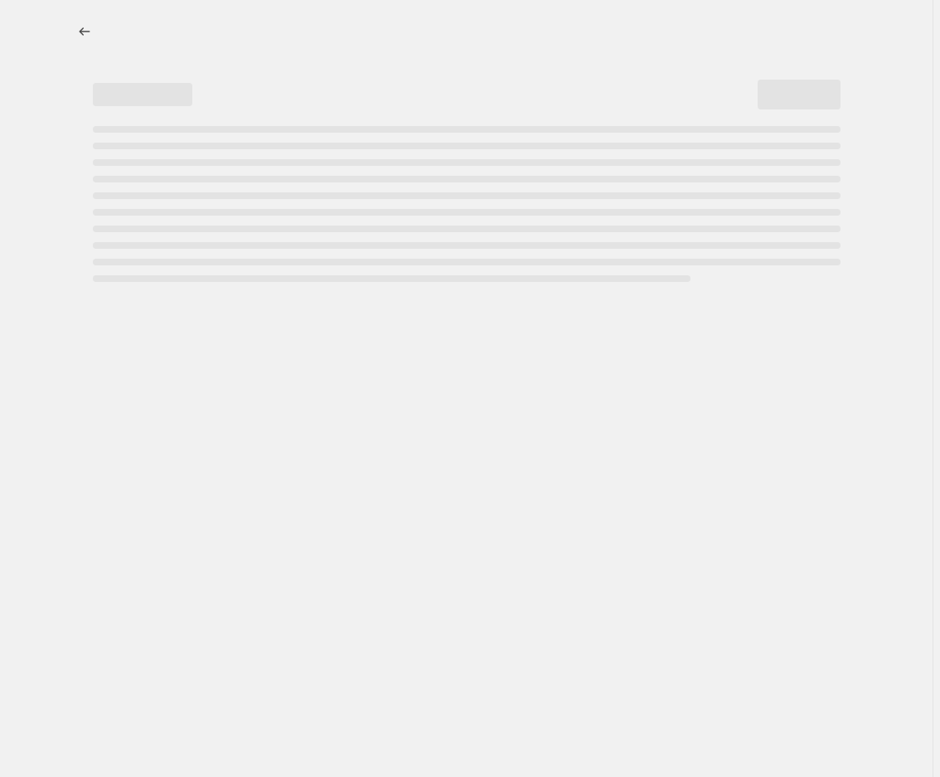
select select "percentage"
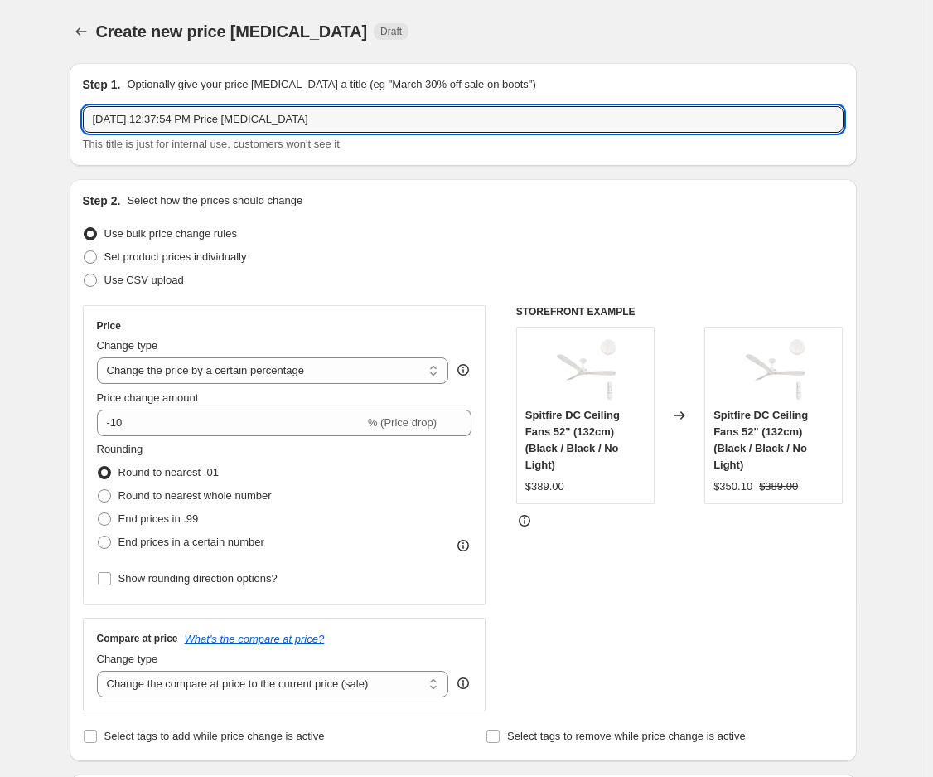
drag, startPoint x: 352, startPoint y: 124, endPoint x: 0, endPoint y: 111, distance: 351.7
type input "AFTERPAY DAY SALE - CLEARANCE LINES"
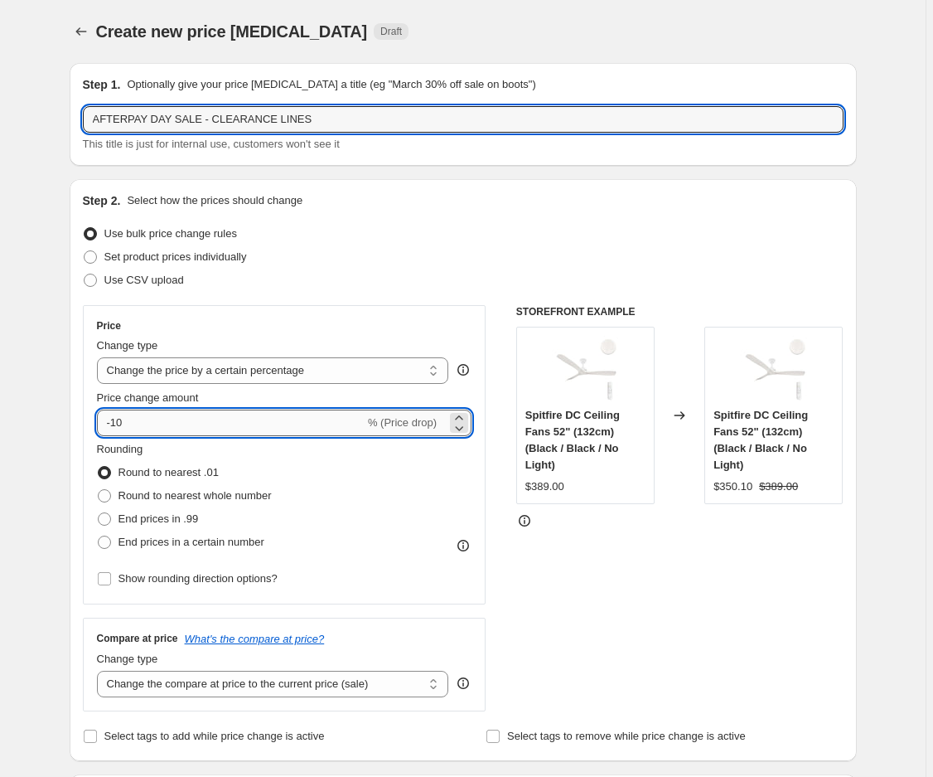
click at [120, 423] on input "-10" at bounding box center [231, 423] width 268 height 27
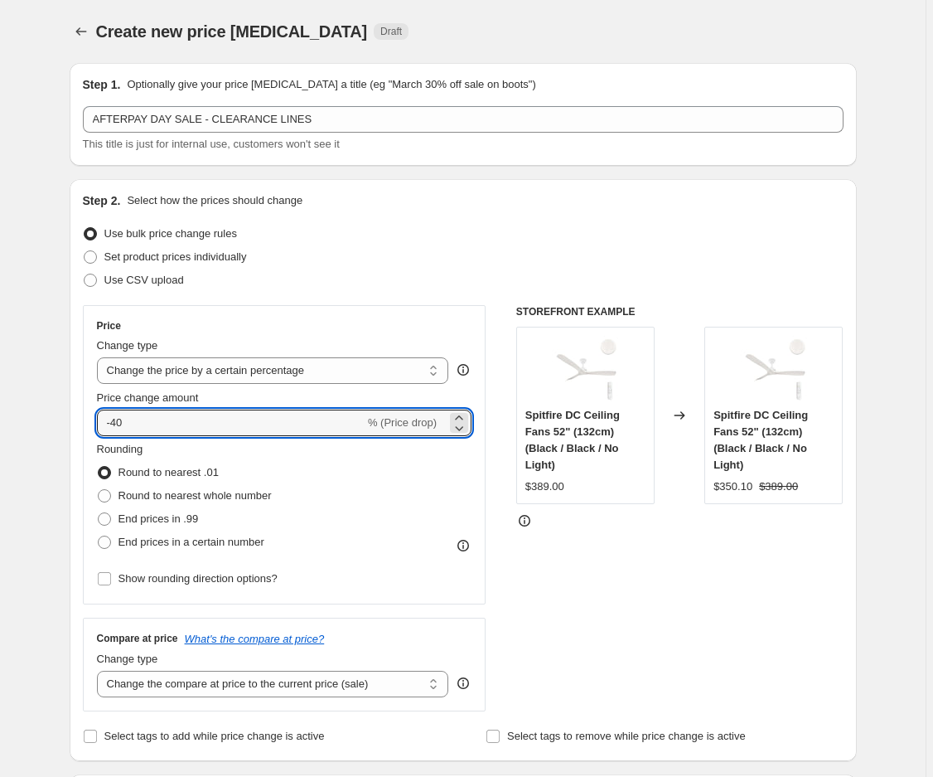
type input "-40"
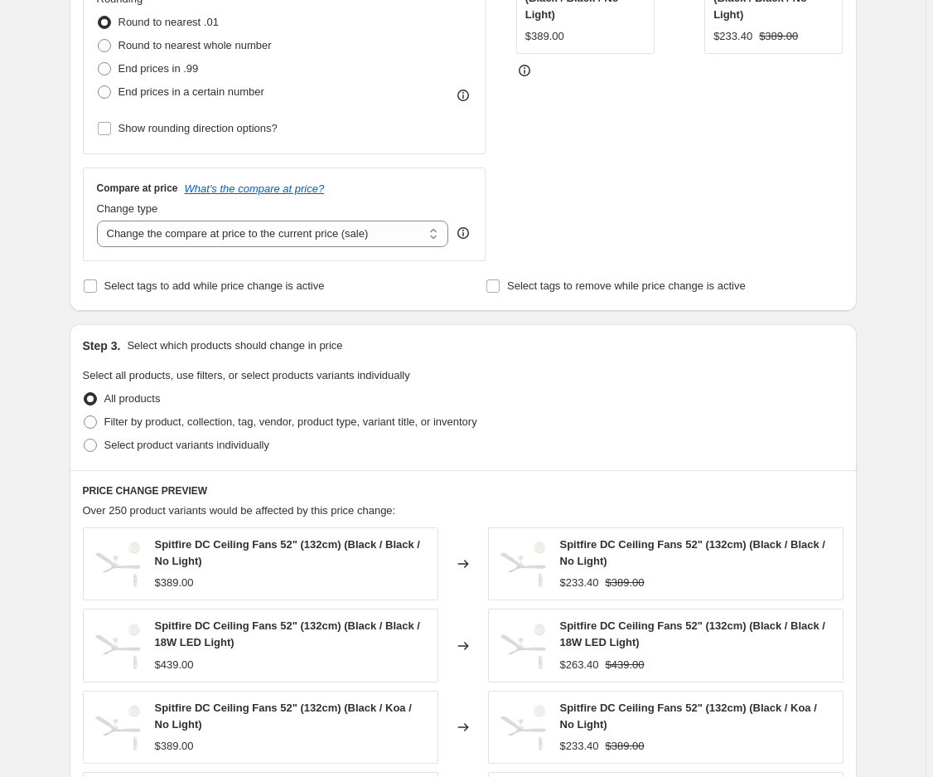
scroll to position [552, 0]
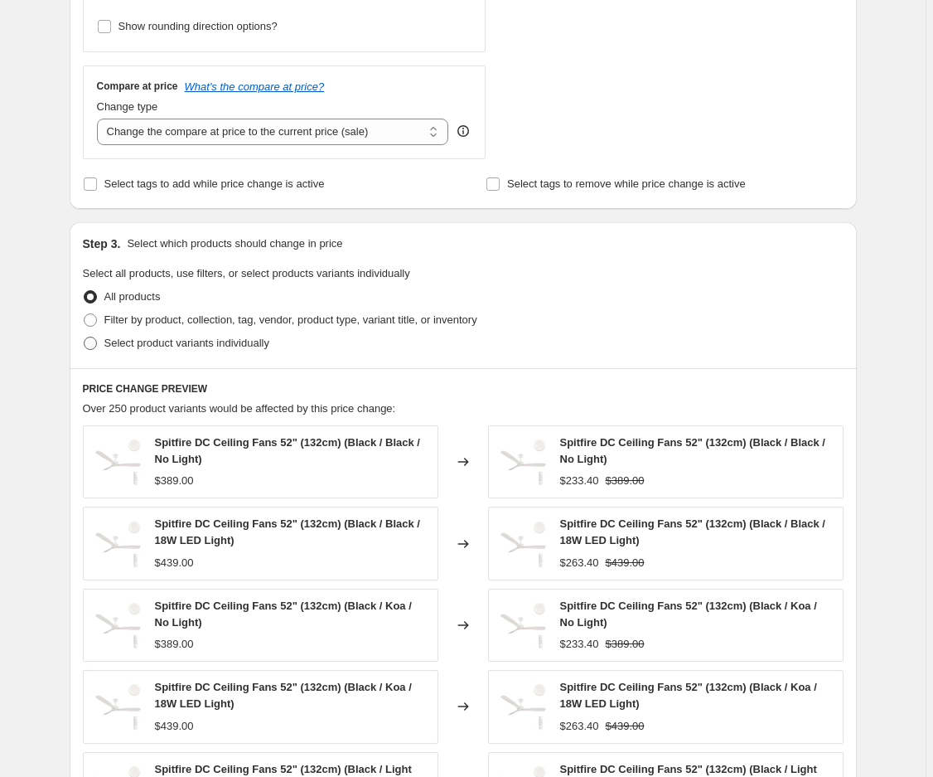
click at [97, 347] on span at bounding box center [90, 343] width 13 height 13
click at [85, 337] on input "Select product variants individually" at bounding box center [84, 337] width 1 height 1
radio input "true"
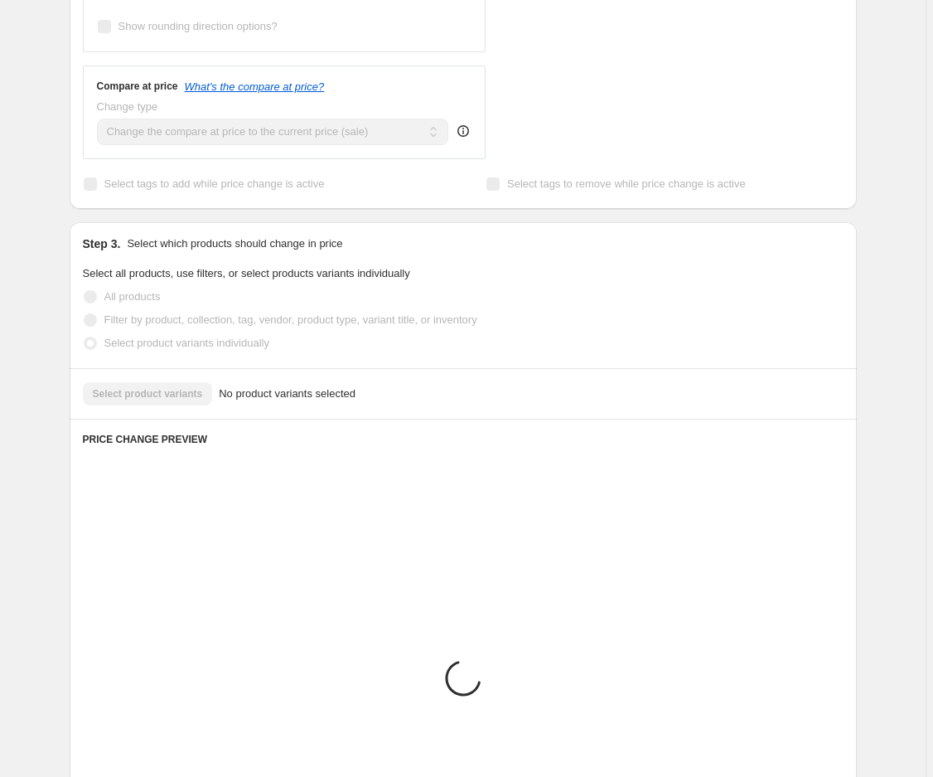
scroll to position [513, 0]
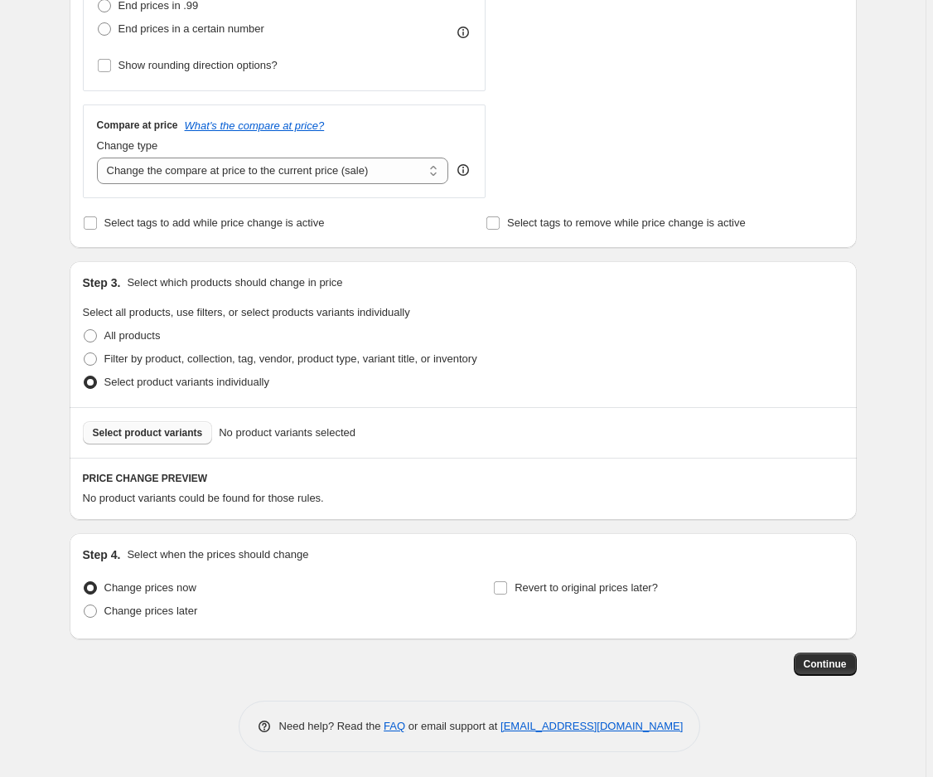
click at [146, 434] on span "Select product variants" at bounding box center [148, 432] width 110 height 13
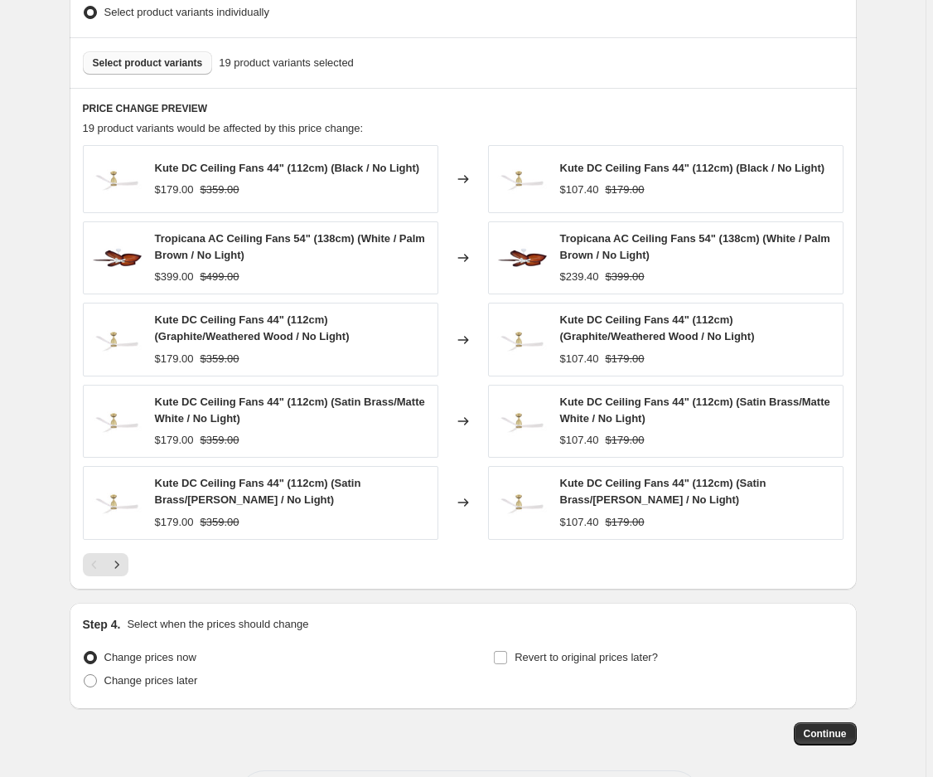
scroll to position [951, 0]
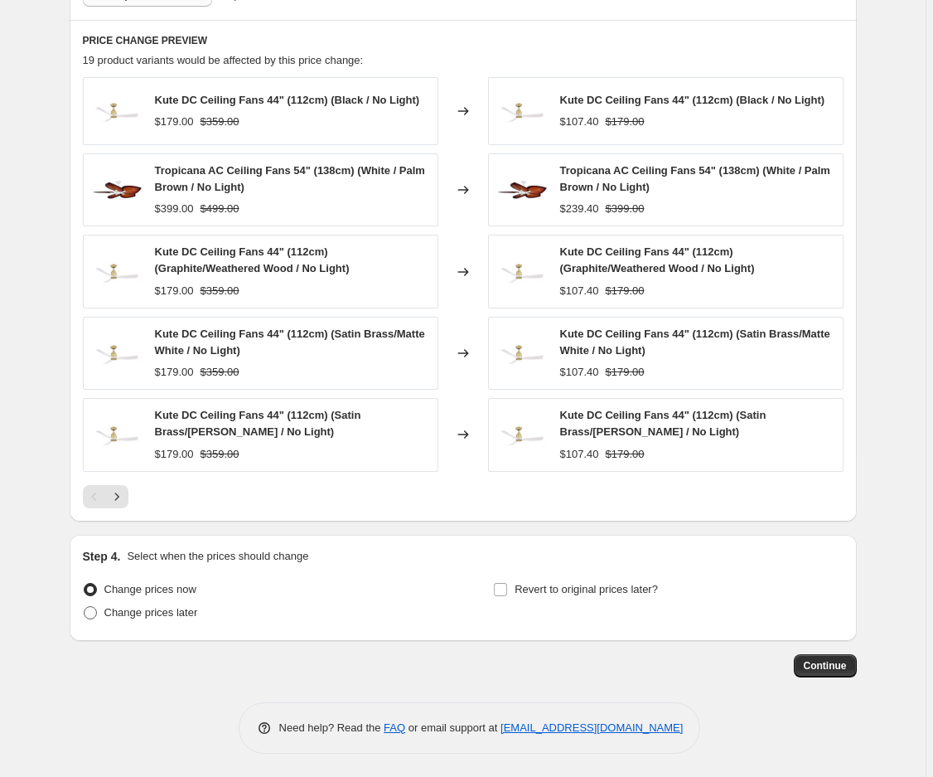
click at [97, 616] on span at bounding box center [90, 612] width 13 height 13
click at [85, 607] on input "Change prices later" at bounding box center [84, 606] width 1 height 1
radio input "true"
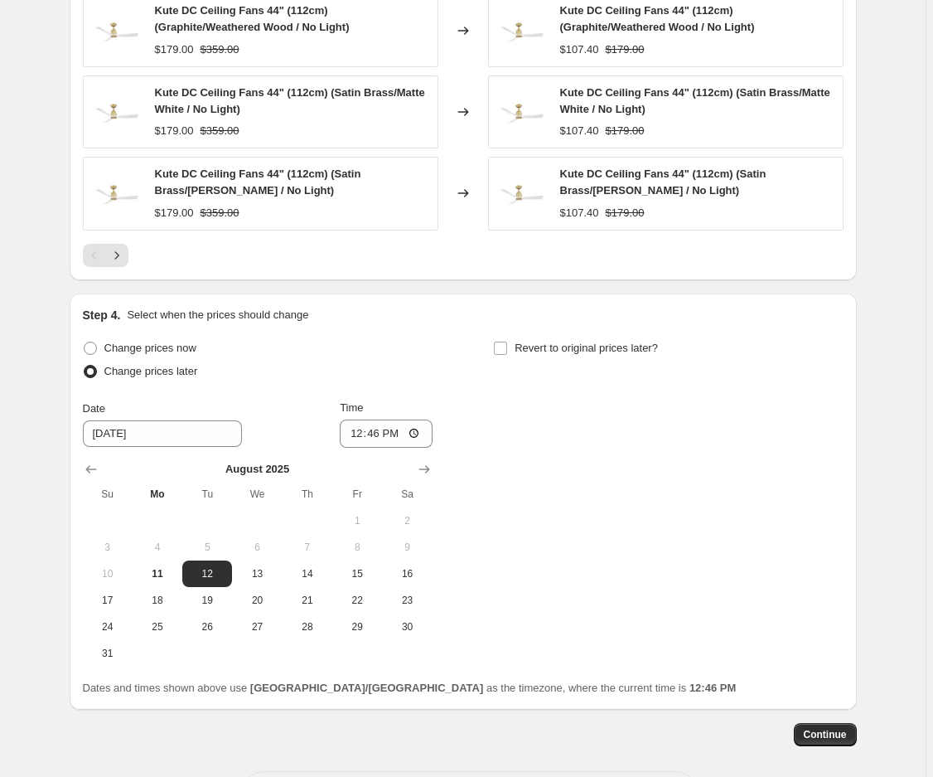
scroll to position [1260, 0]
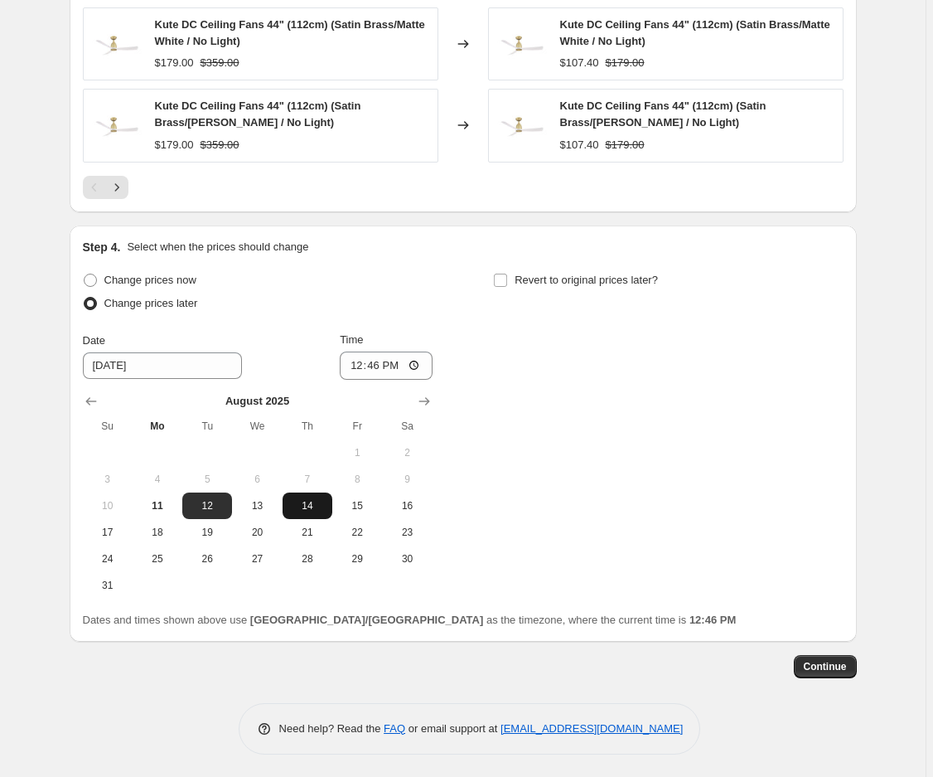
click at [315, 502] on span "14" at bounding box center [307, 505] width 36 height 13
type input "8/14/2025"
click at [360, 360] on input "12:46" at bounding box center [386, 366] width 93 height 28
type input "00:00"
click at [503, 278] on input "Revert to original prices later?" at bounding box center [500, 280] width 13 height 13
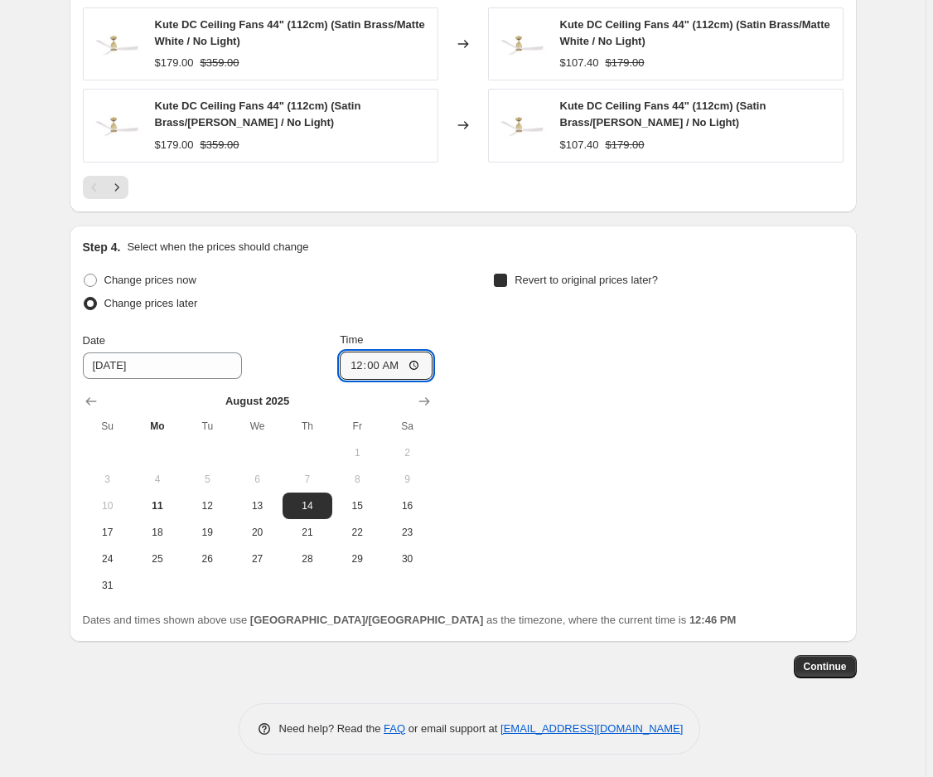
checkbox input "true"
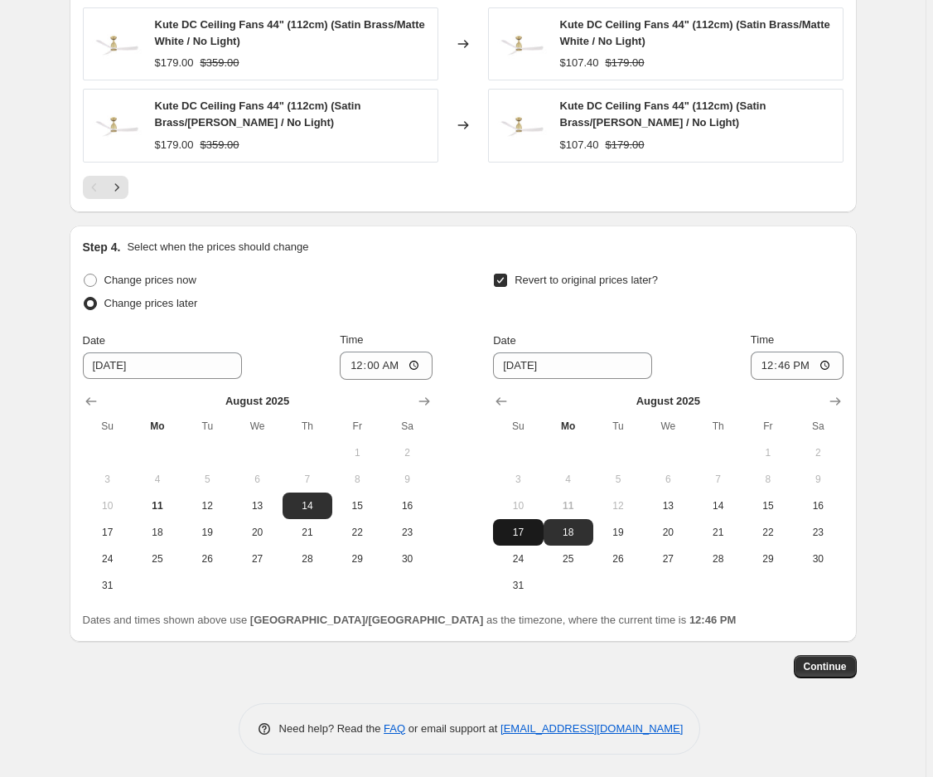
click at [532, 522] on button "17" at bounding box center [518, 532] width 50 height 27
type input "8/17/2025"
click at [769, 359] on input "12:46" at bounding box center [797, 366] width 93 height 28
type input "23:59"
click at [841, 667] on span "Continue" at bounding box center [825, 666] width 43 height 13
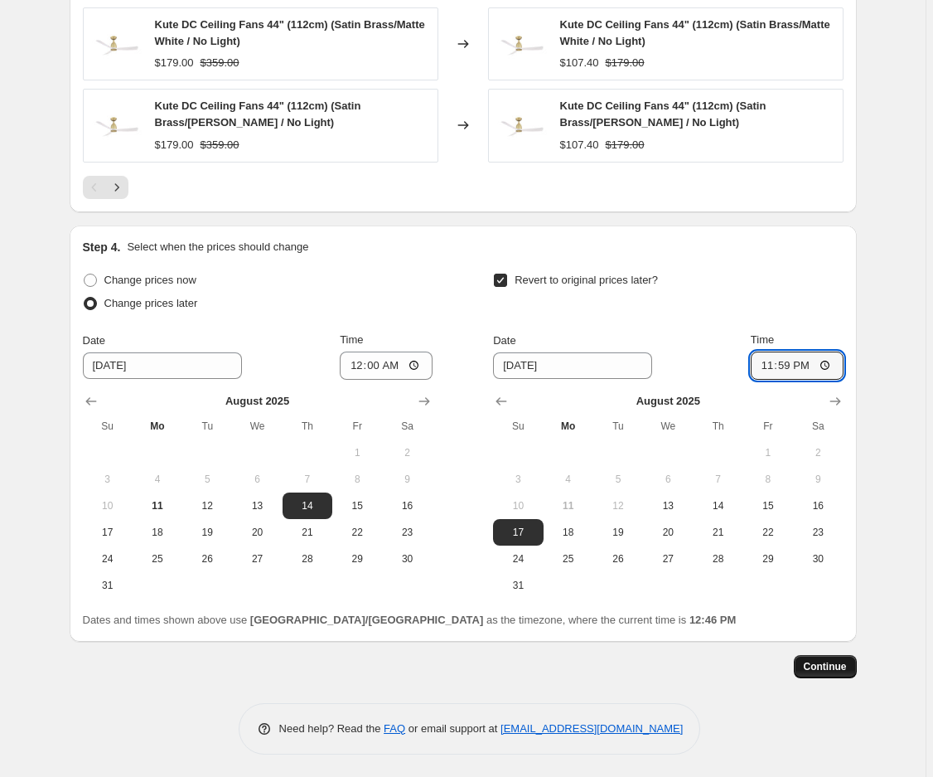
scroll to position [0, 0]
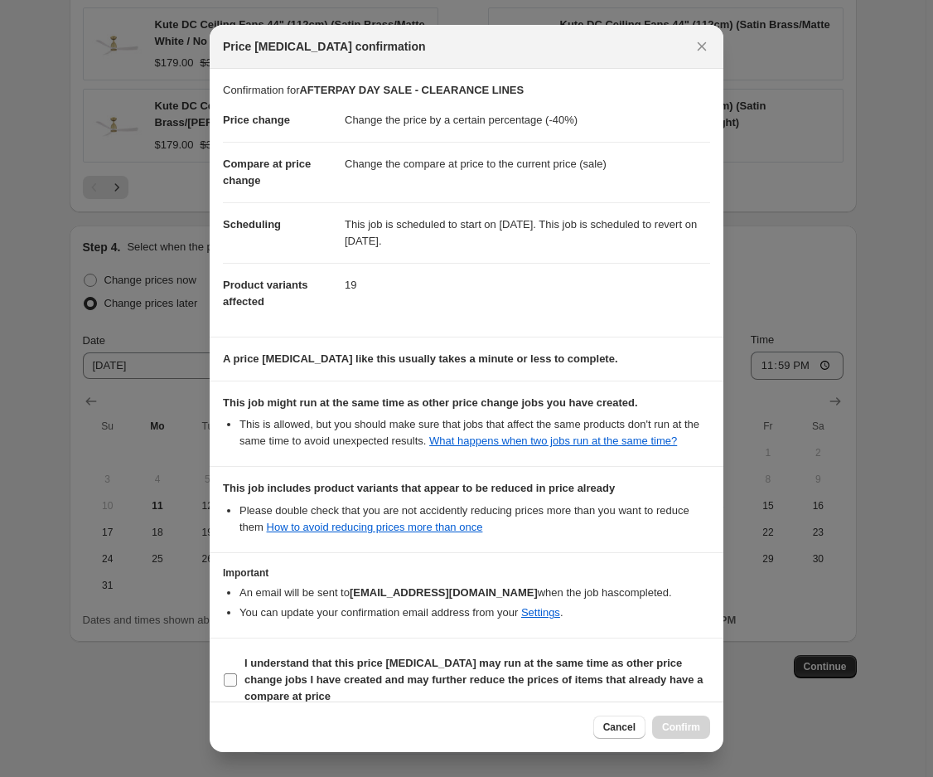
click at [229, 680] on input "I understand that this price change job may run at the same time as other price…" at bounding box center [230, 679] width 13 height 13
checkbox input "true"
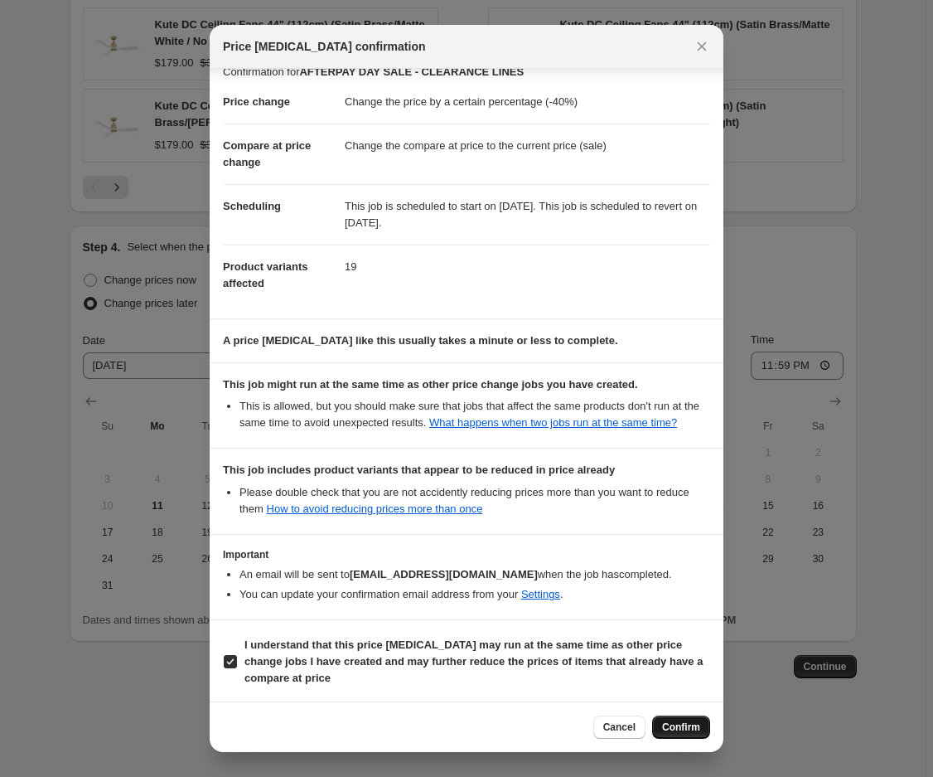
click at [675, 723] on span "Confirm" at bounding box center [681, 726] width 38 height 13
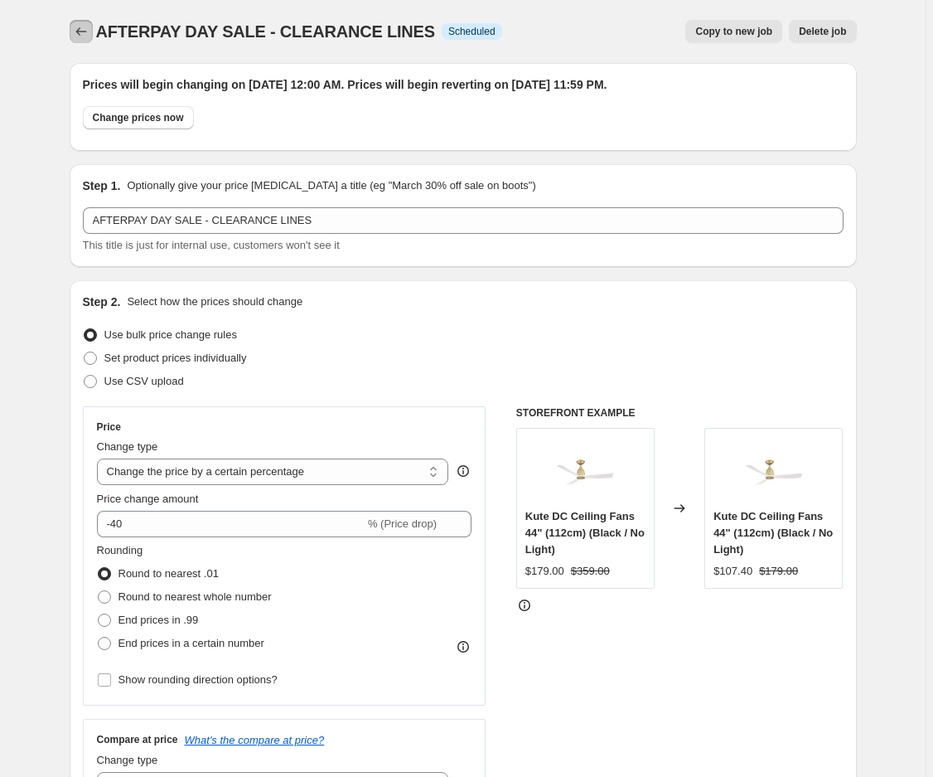
click at [80, 32] on icon "Price change jobs" at bounding box center [80, 31] width 11 height 8
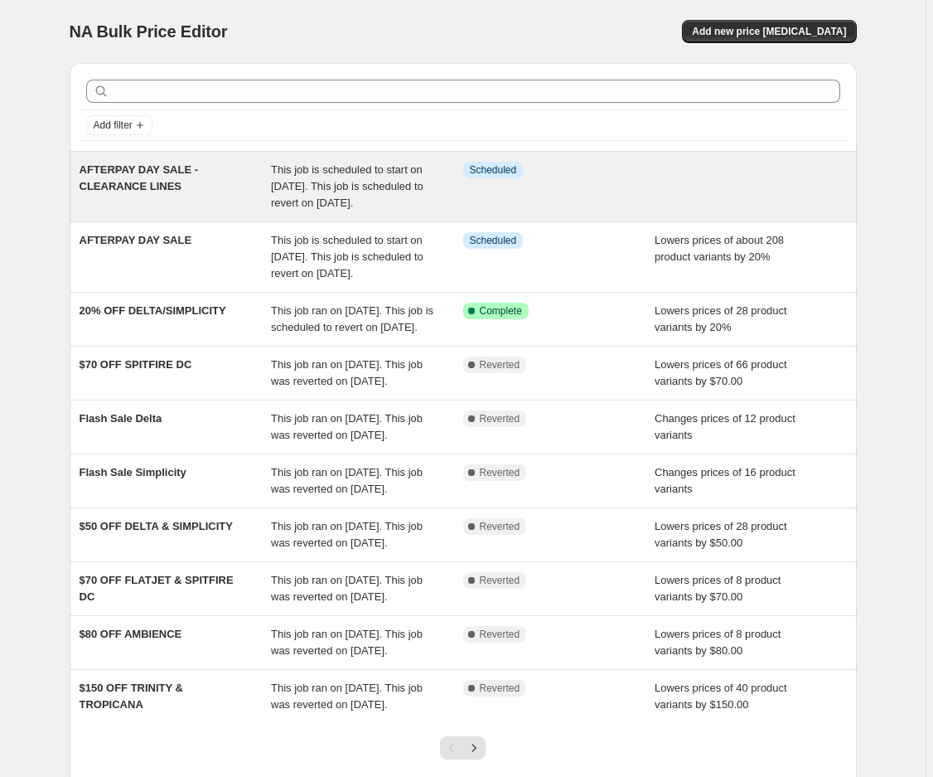
click at [312, 172] on span "This job is scheduled to start on August 14, 2025. This job is scheduled to rev…" at bounding box center [347, 186] width 153 height 46
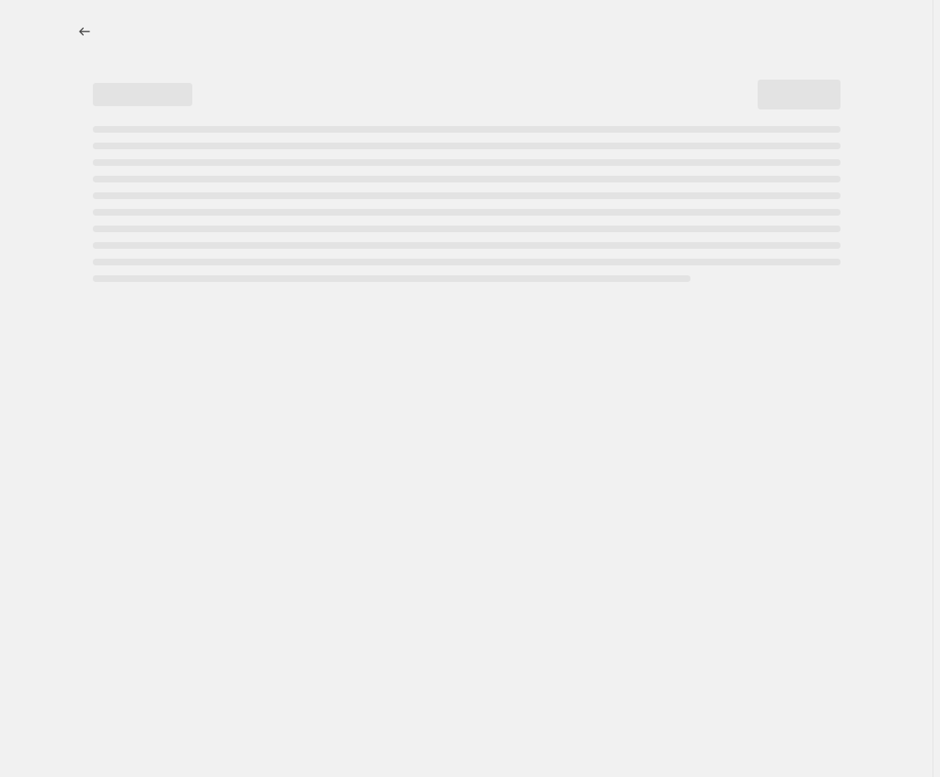
select select "percentage"
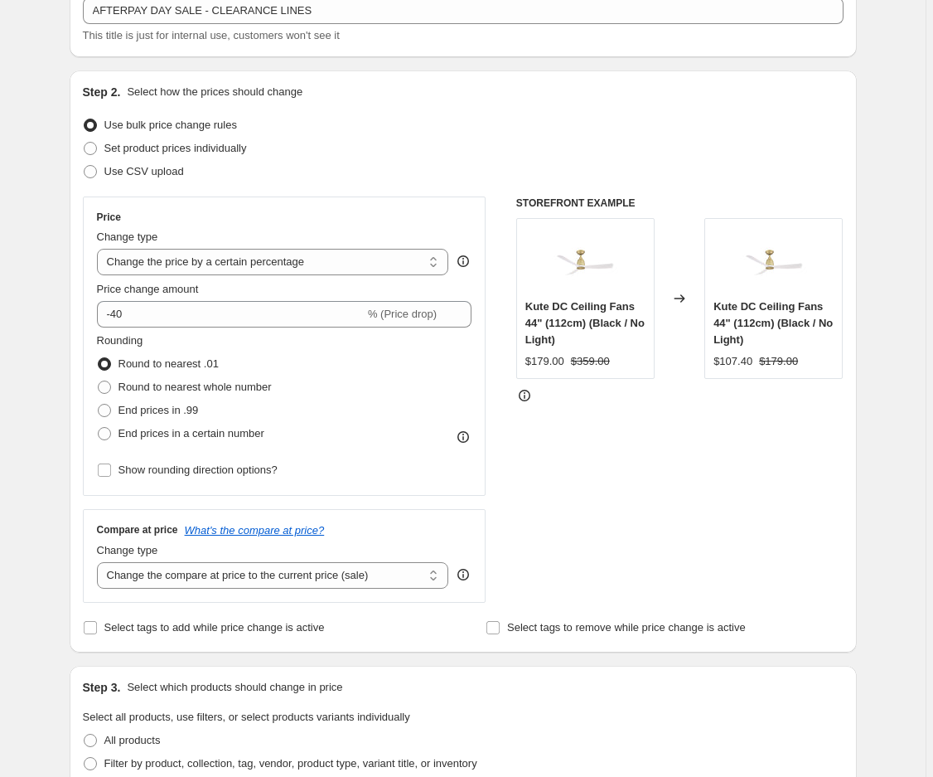
scroll to position [221, 0]
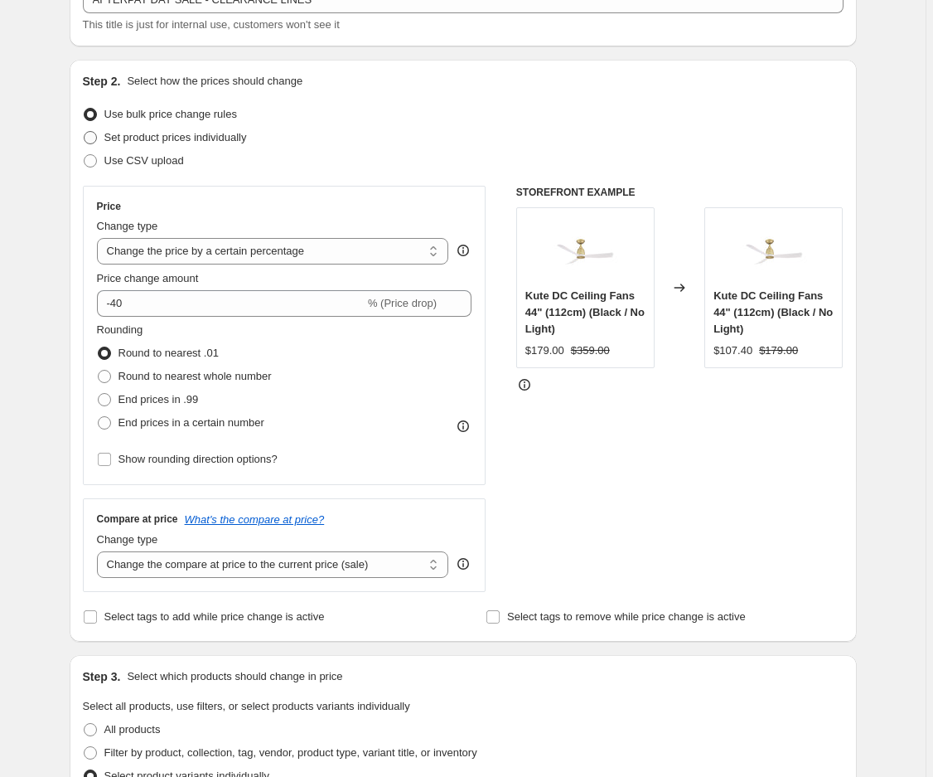
click at [95, 133] on span at bounding box center [90, 137] width 13 height 13
click at [85, 132] on input "Set product prices individually" at bounding box center [84, 131] width 1 height 1
radio input "true"
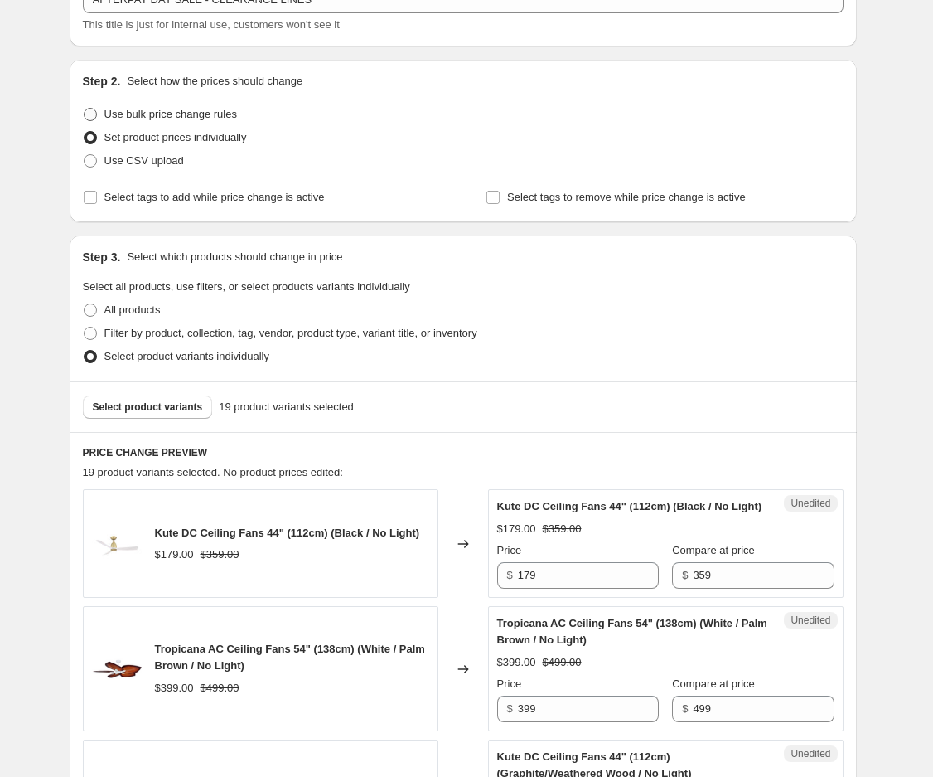
click at [91, 109] on span at bounding box center [90, 114] width 13 height 13
click at [85, 109] on input "Use bulk price change rules" at bounding box center [84, 108] width 1 height 1
radio input "true"
select select "percentage"
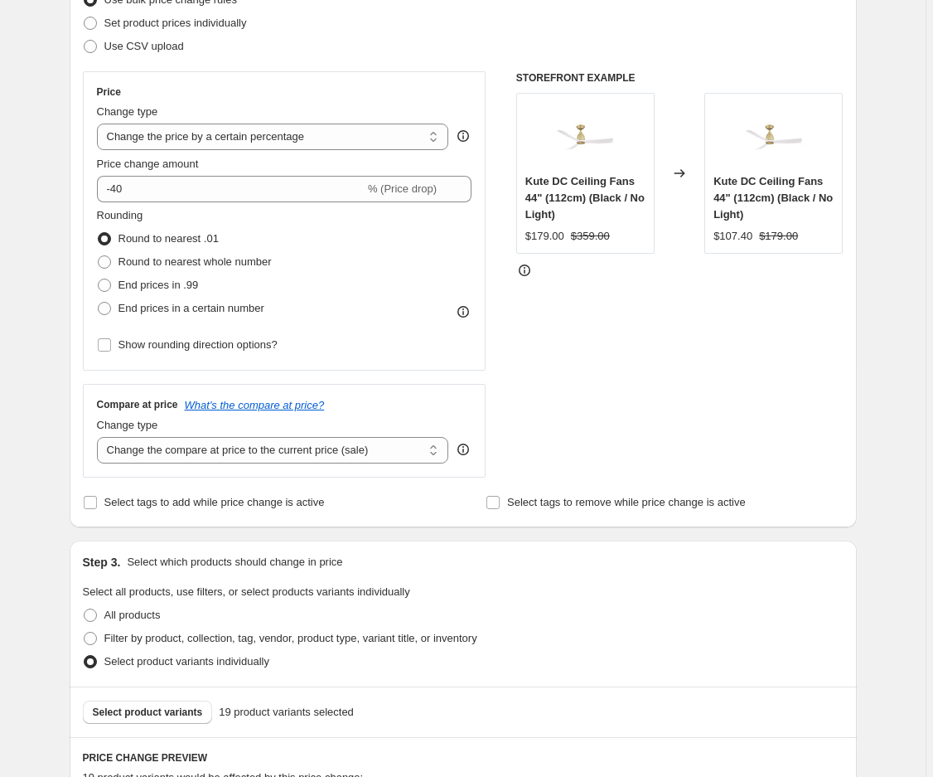
scroll to position [332, 0]
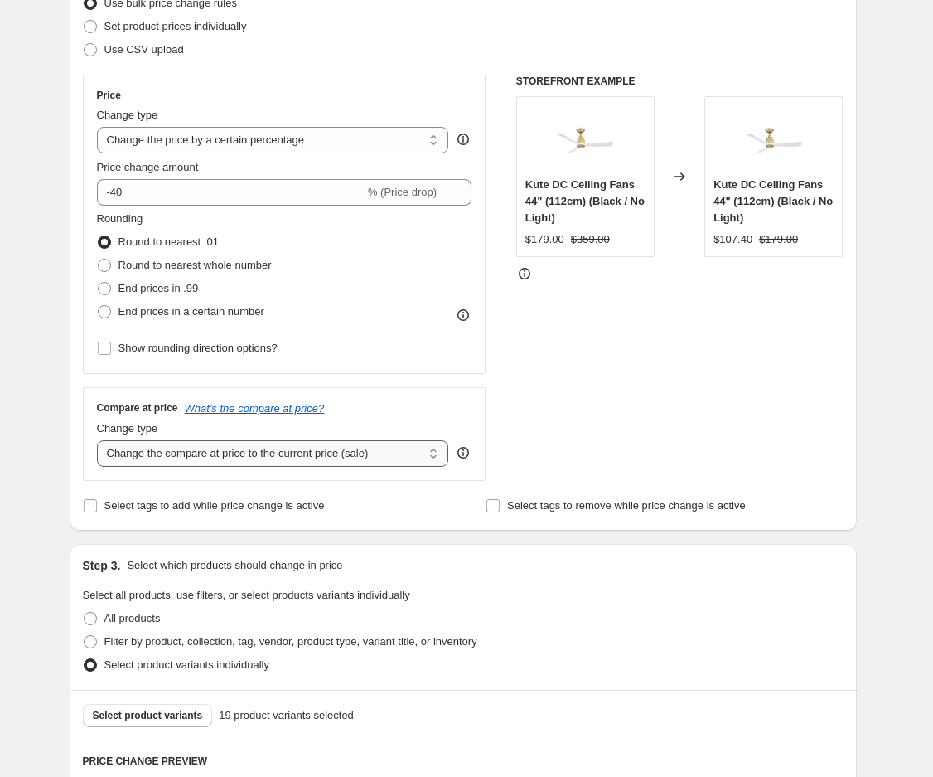
click at [407, 457] on select "Change the compare at price to the current price (sale) Change the compare at p…" at bounding box center [273, 453] width 352 height 27
select select "to"
click at [99, 440] on select "Change the compare at price to the current price (sale) Change the compare at p…" at bounding box center [273, 453] width 352 height 27
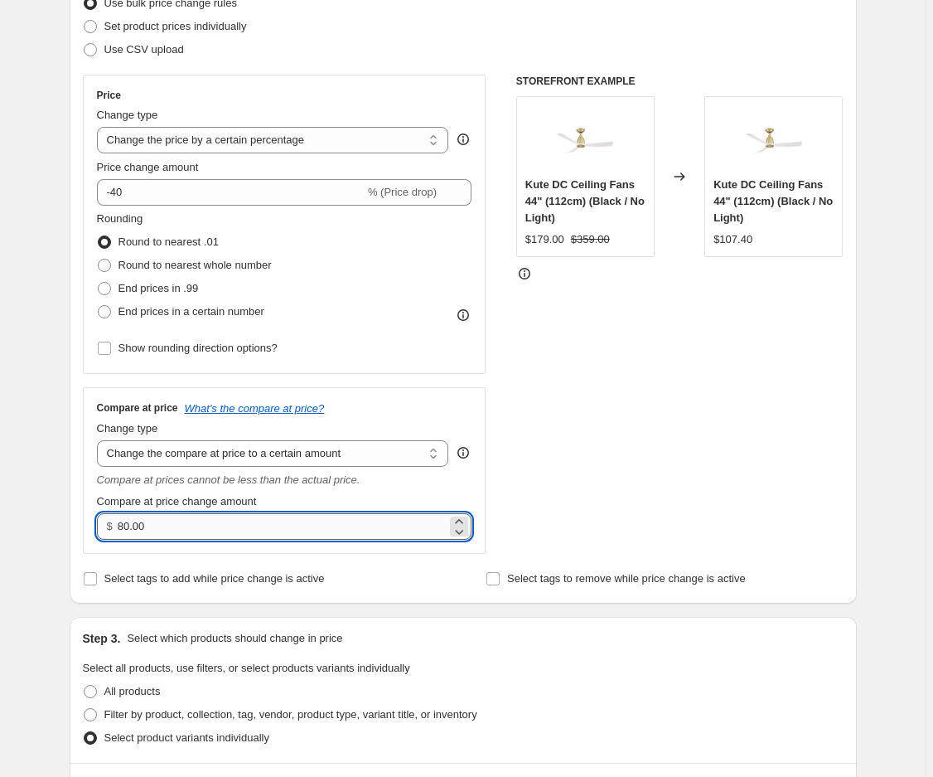
click at [131, 527] on input "80.00" at bounding box center [282, 526] width 329 height 27
drag, startPoint x: 165, startPoint y: 527, endPoint x: 122, endPoint y: 526, distance: 43.1
click at [122, 526] on input "80.00" at bounding box center [282, 526] width 329 height 27
type input "359.00"
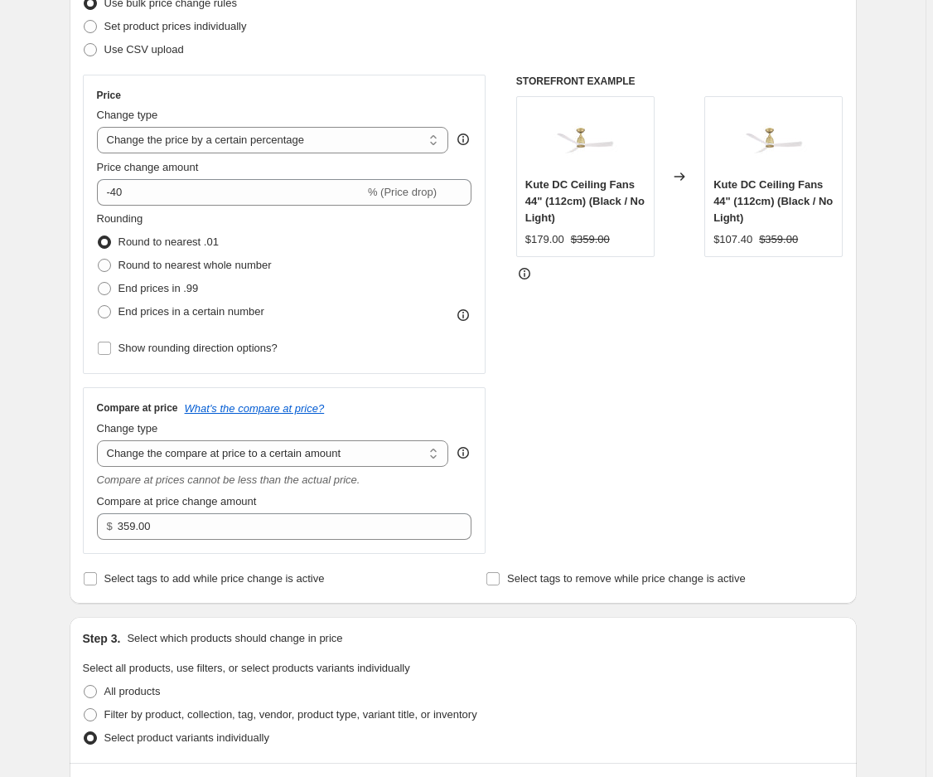
click at [610, 465] on div "STOREFRONT EXAMPLE Kute DC Ceiling Fans 44" (112cm) (Black / No Light) $179.00 …" at bounding box center [679, 314] width 327 height 479
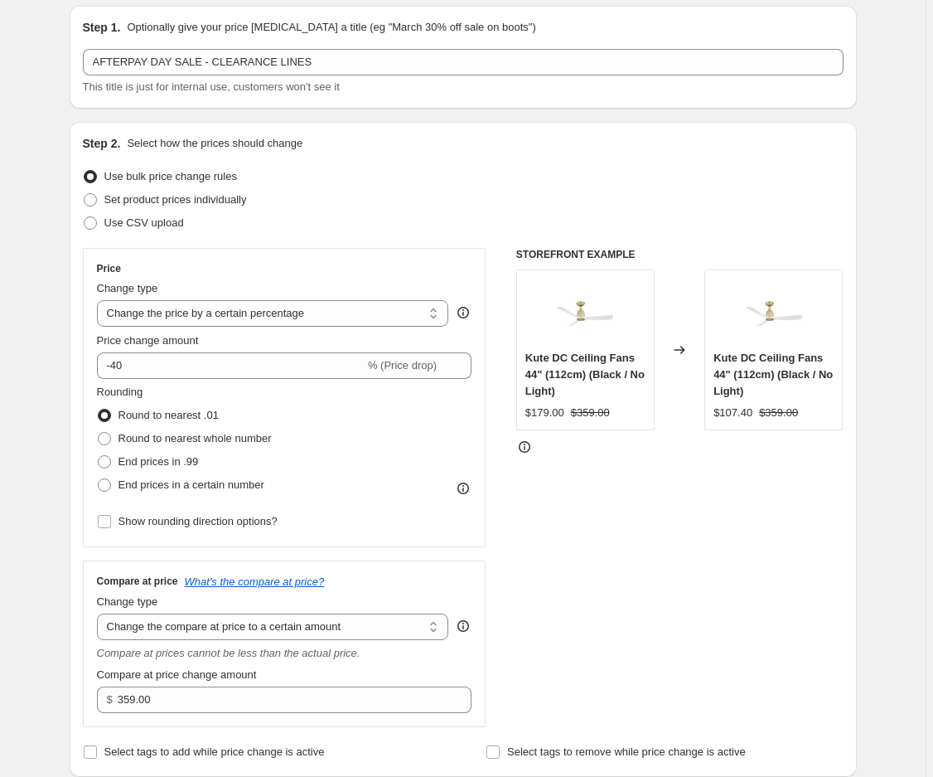
scroll to position [110, 0]
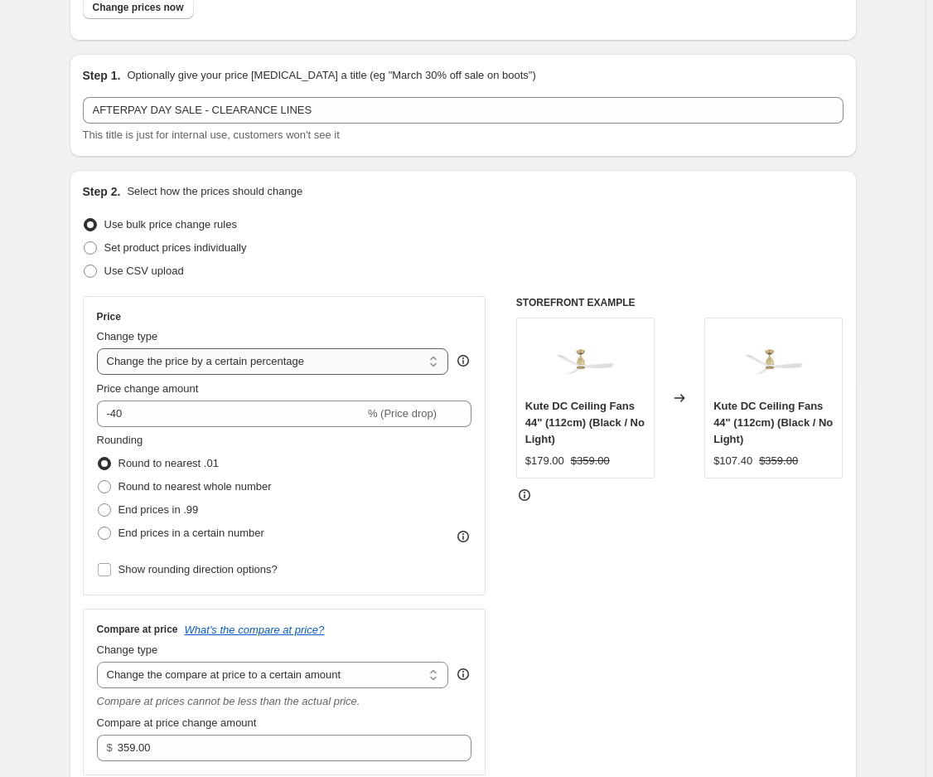
click at [303, 362] on select "Change the price to a certain amount Change the price by a certain amount Chang…" at bounding box center [273, 361] width 352 height 27
select select "to"
click at [99, 348] on select "Change the price to a certain amount Change the price by a certain amount Chang…" at bounding box center [273, 361] width 352 height 27
type input "80.00"
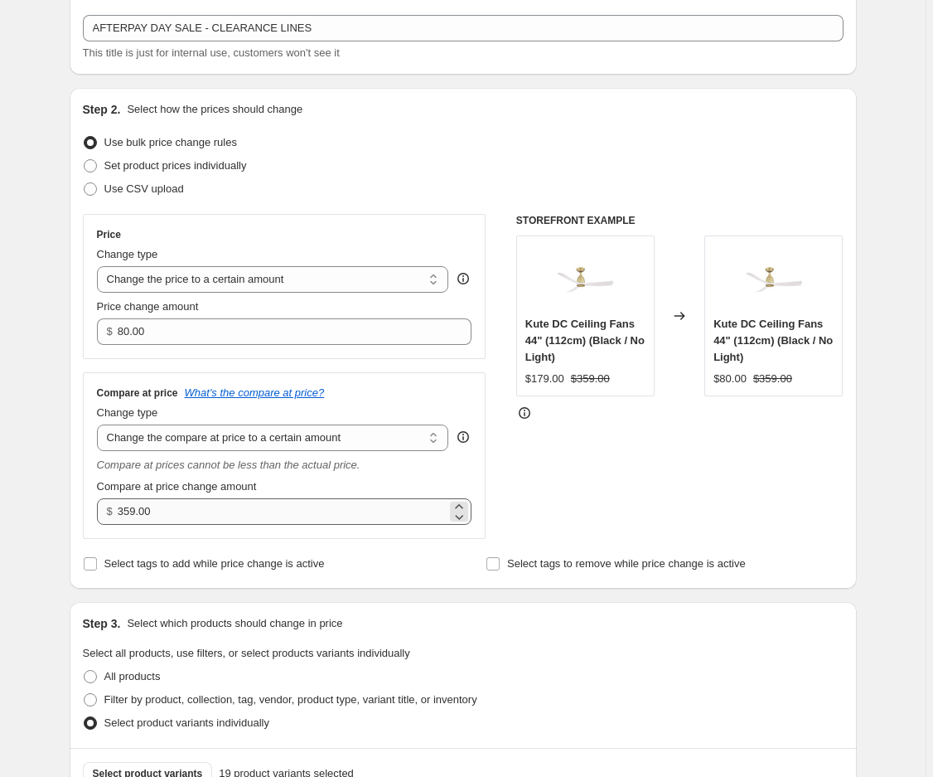
scroll to position [0, 0]
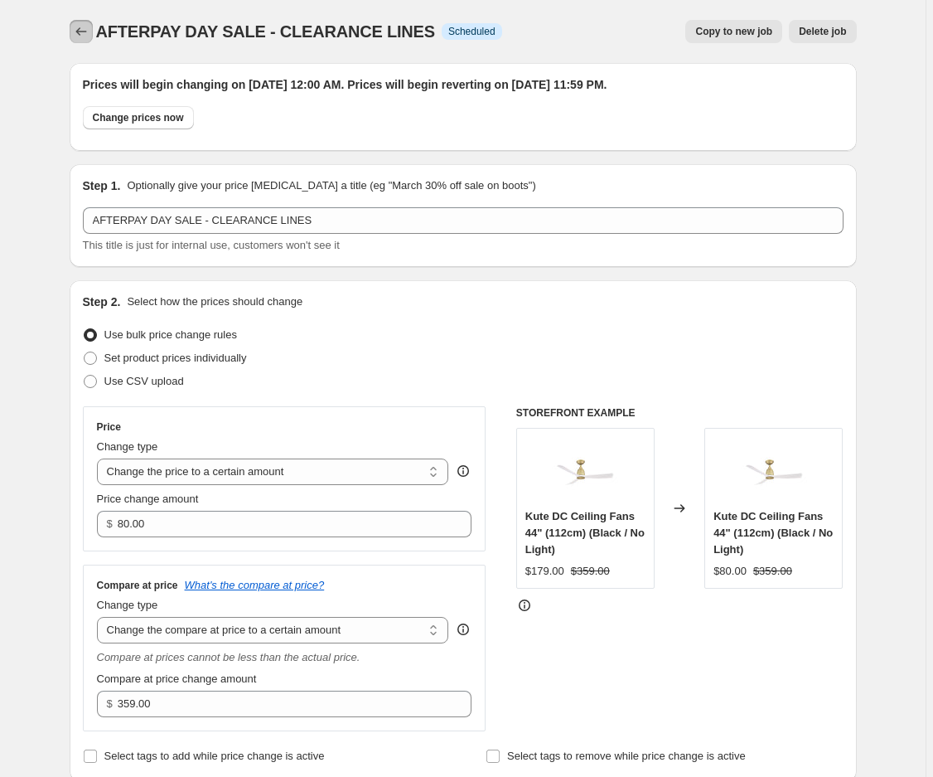
click at [83, 36] on icon "Price change jobs" at bounding box center [81, 31] width 17 height 17
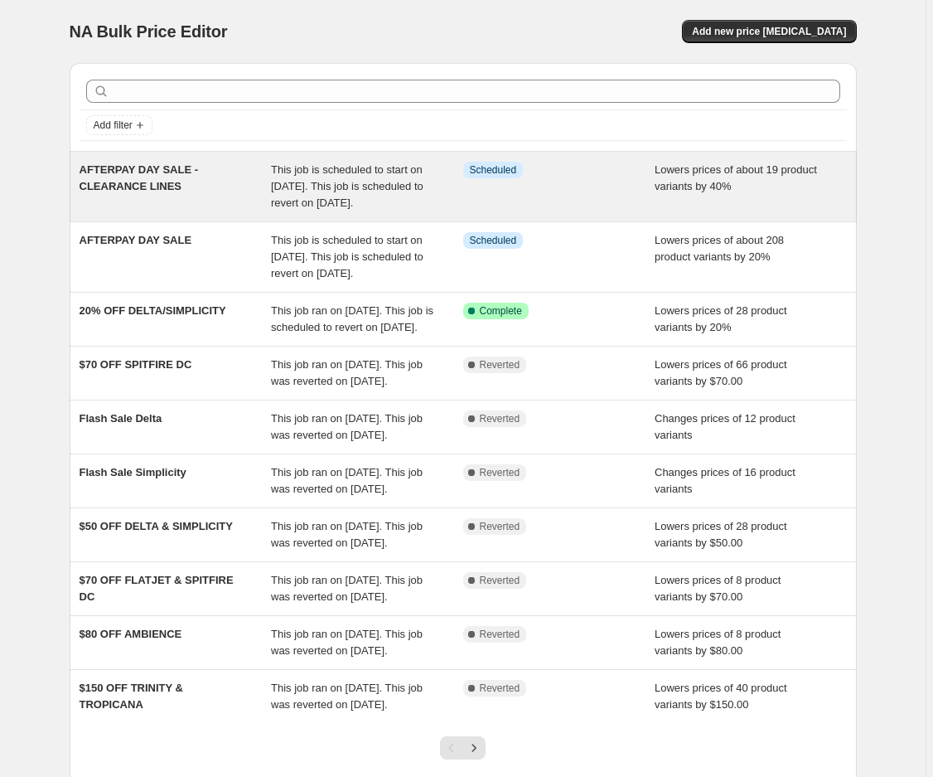
click at [150, 192] on span "AFTERPAY DAY SALE - CLEARANCE LINES" at bounding box center [139, 177] width 119 height 29
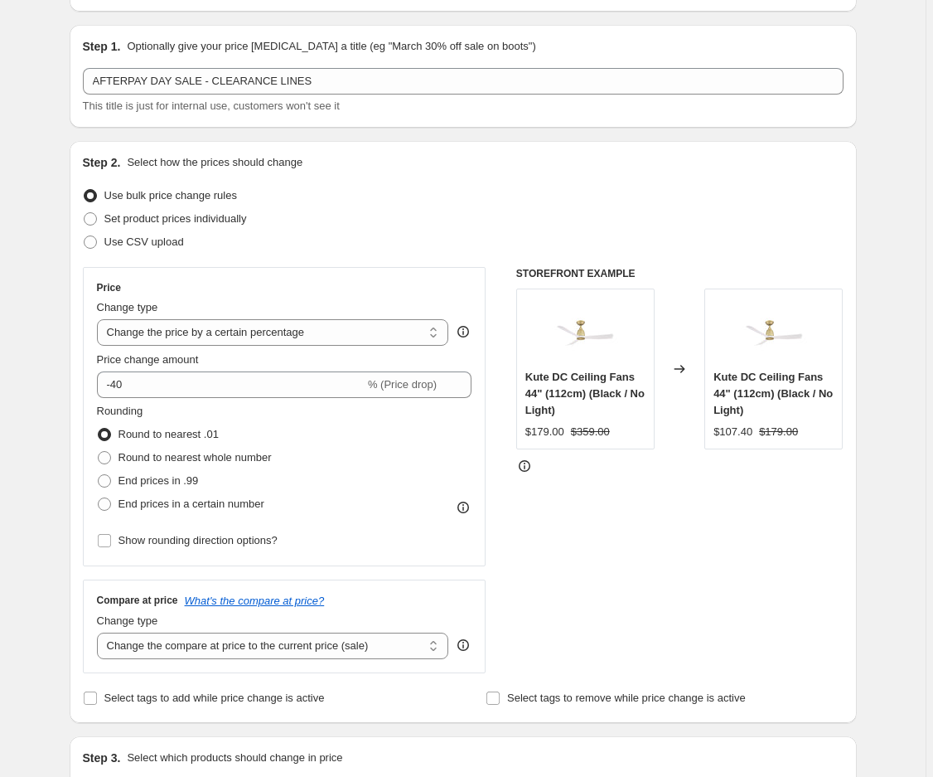
scroll to position [221, 0]
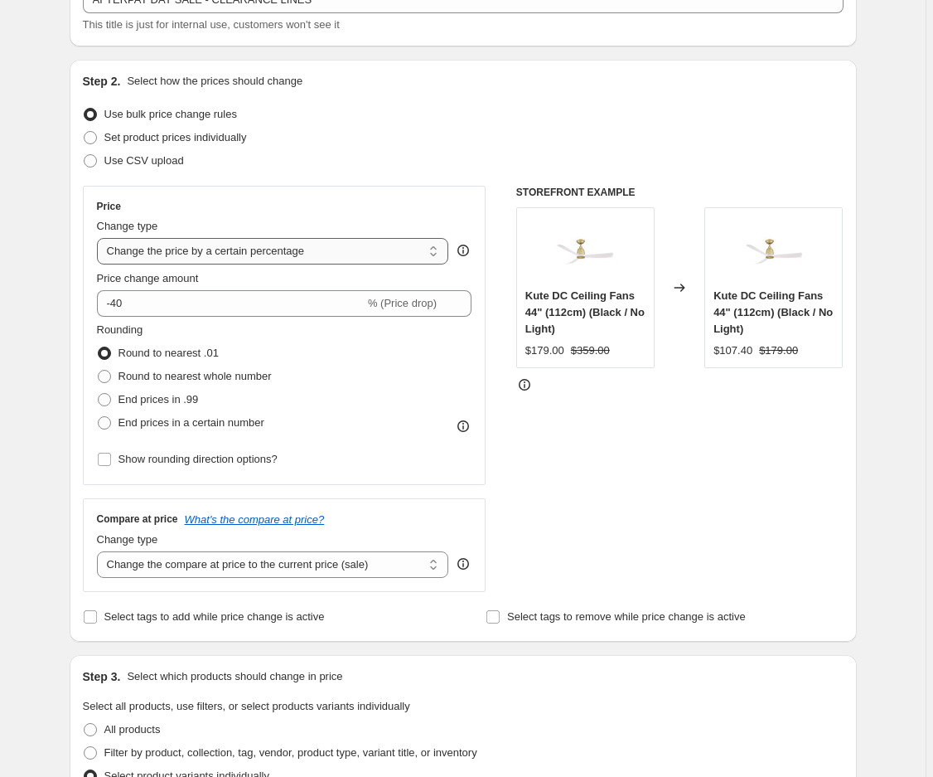
click at [235, 255] on select "Change the price to a certain amount Change the price by a certain amount Chang…" at bounding box center [273, 251] width 352 height 27
select select "to"
click at [99, 238] on select "Change the price to a certain amount Change the price by a certain amount Chang…" at bounding box center [273, 251] width 352 height 27
type input "80.00"
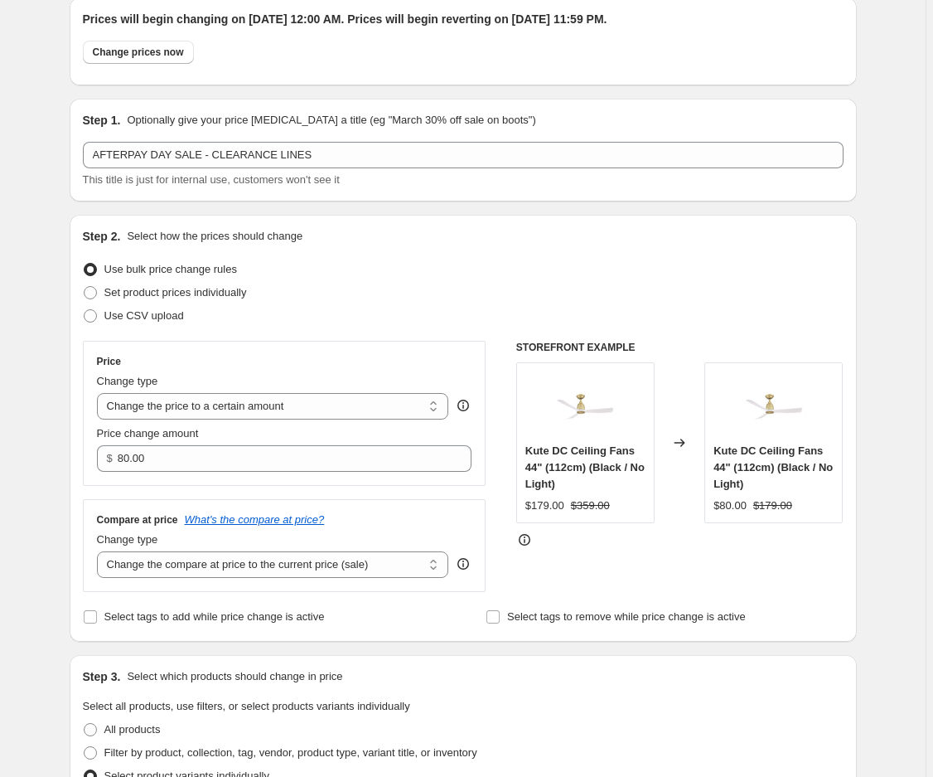
scroll to position [0, 0]
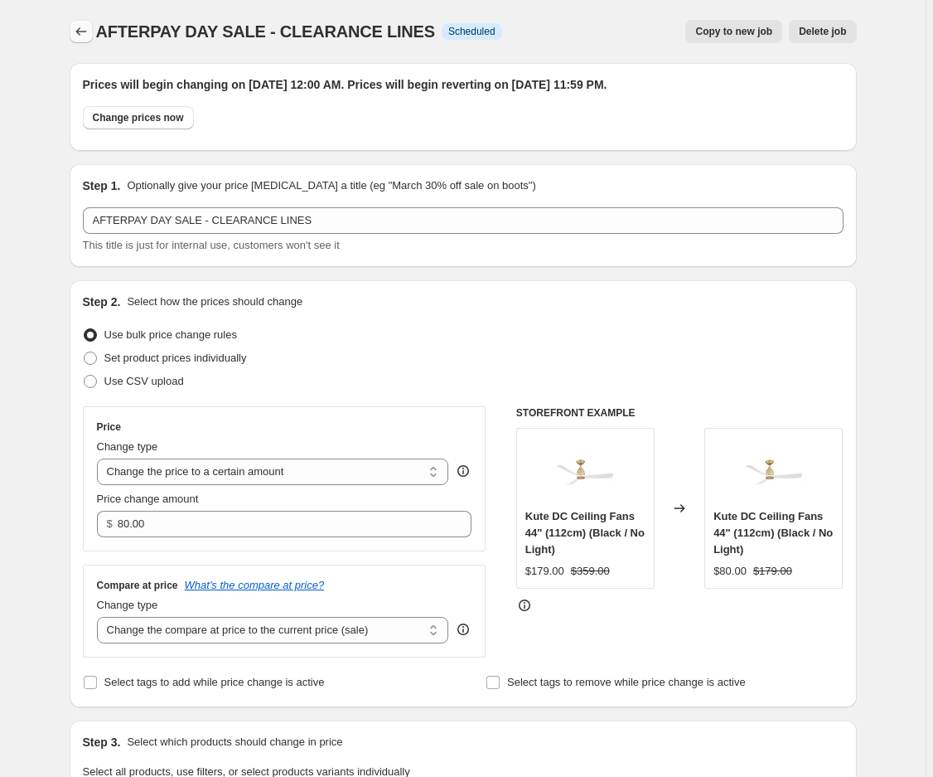
click at [82, 34] on icon "Price change jobs" at bounding box center [80, 31] width 11 height 8
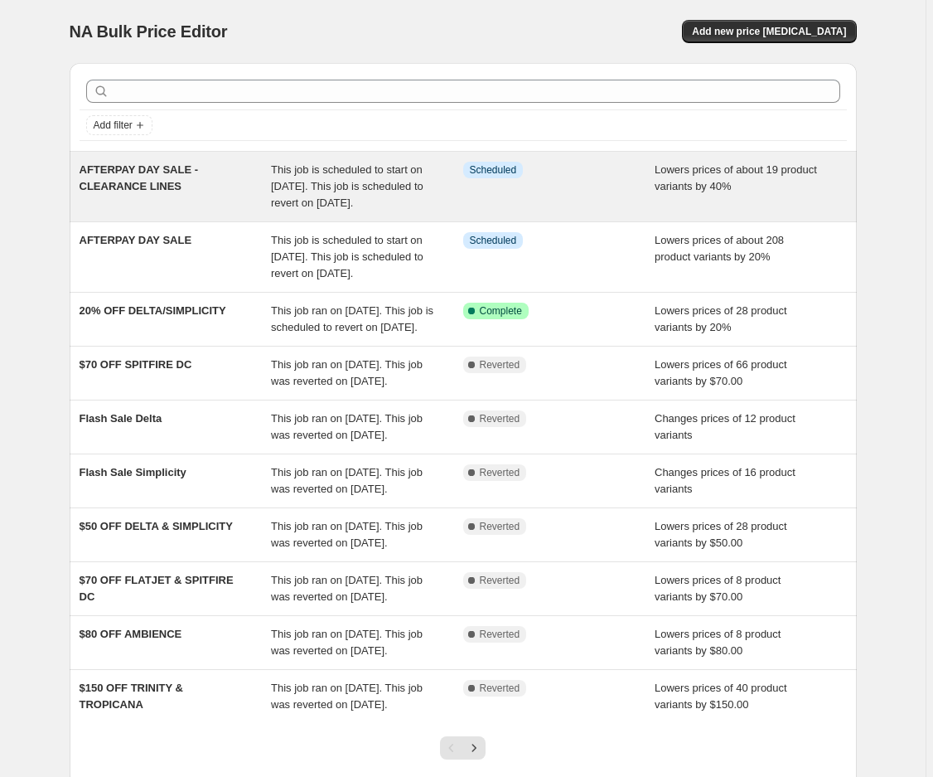
click at [141, 184] on span "AFTERPAY DAY SALE - CLEARANCE LINES" at bounding box center [139, 177] width 119 height 29
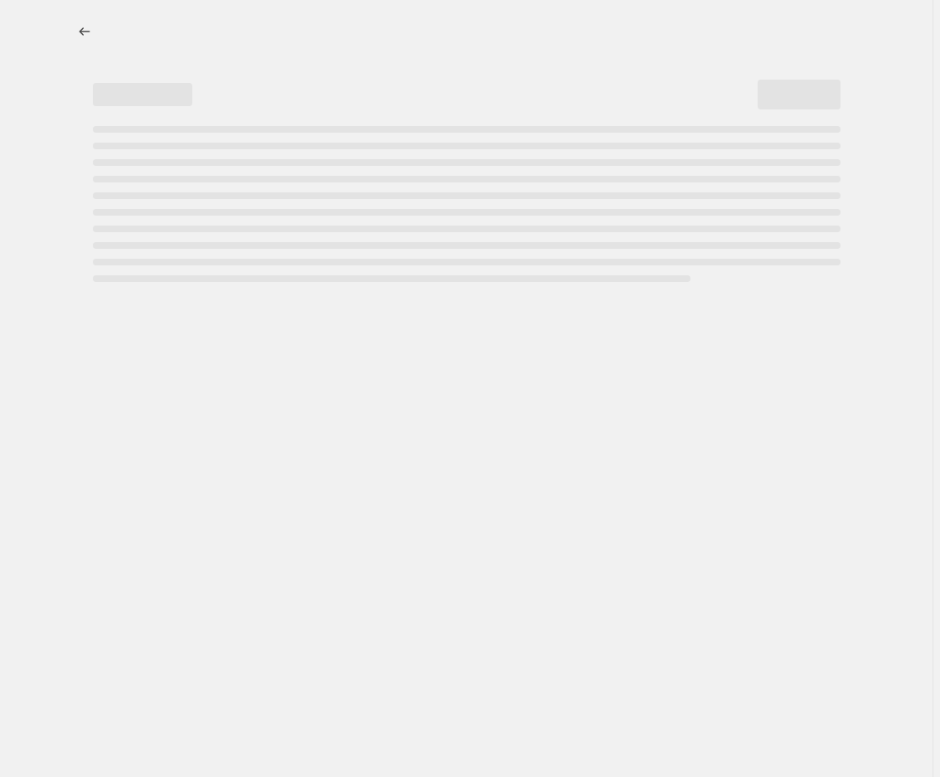
select select "percentage"
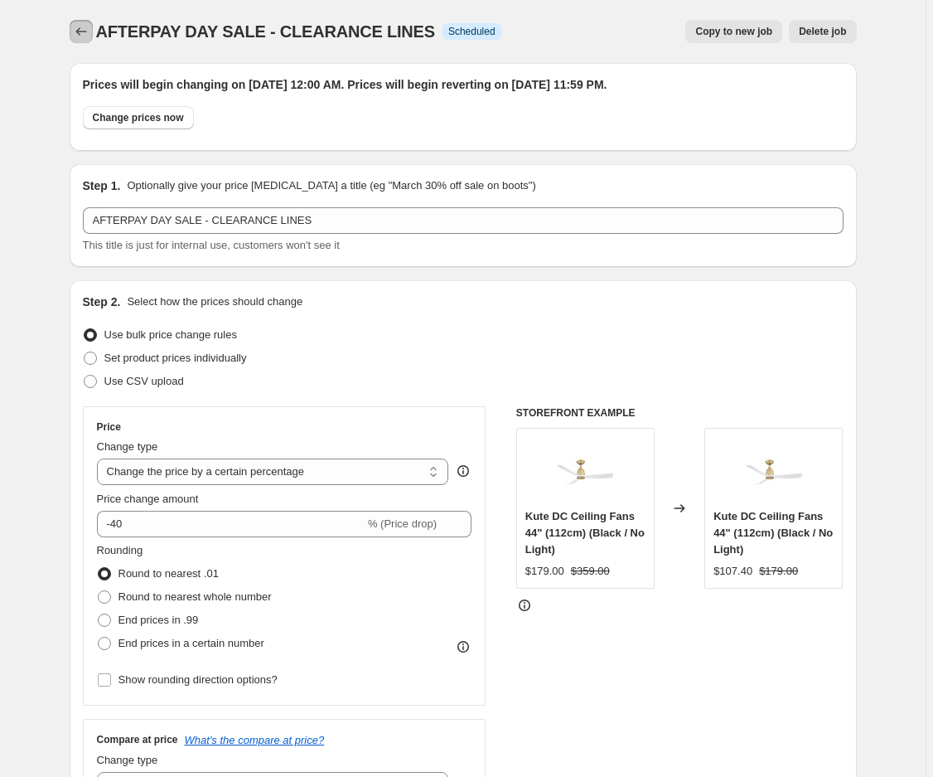
click at [77, 33] on icon "Price change jobs" at bounding box center [81, 31] width 17 height 17
